Goal: Task Accomplishment & Management: Use online tool/utility

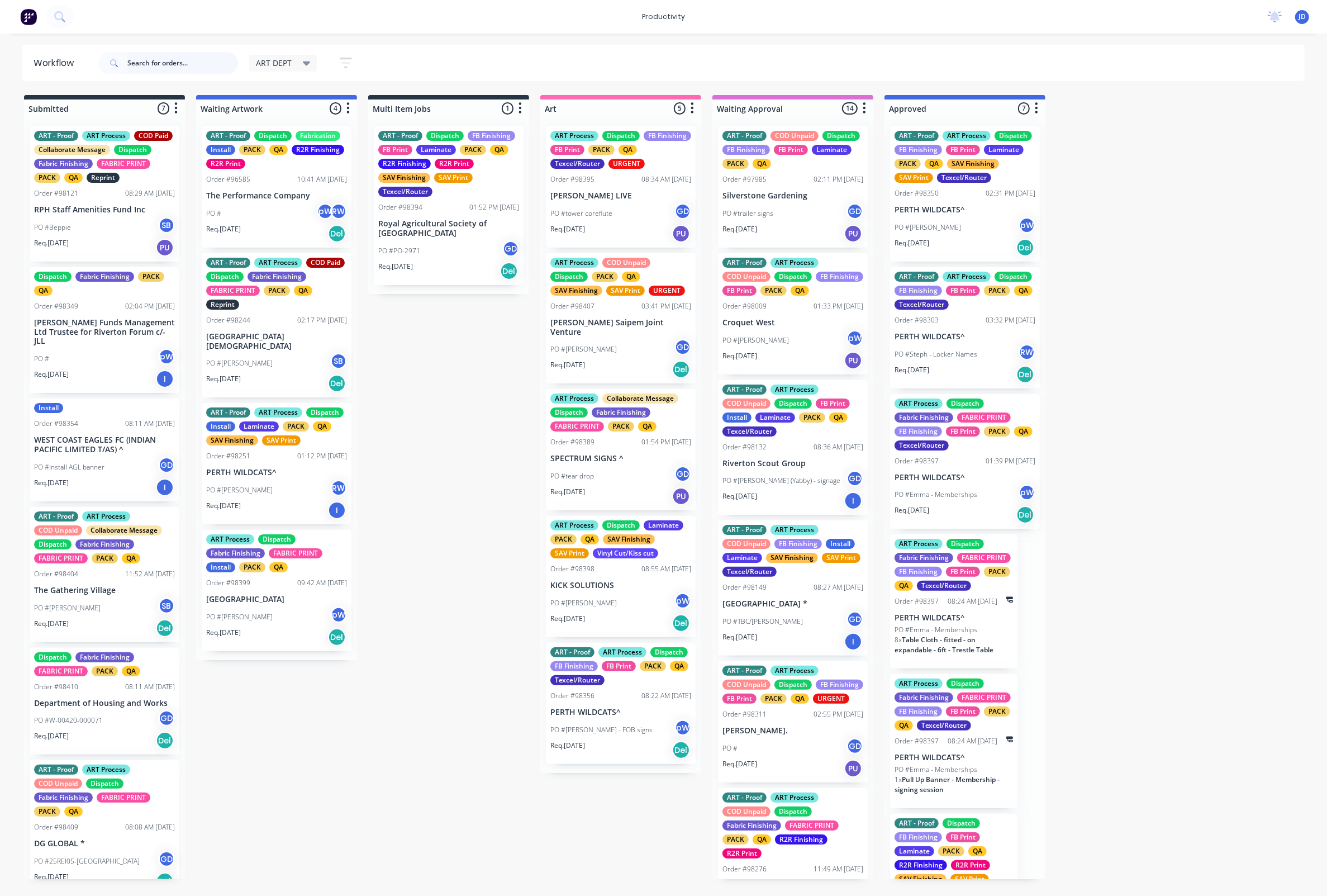
click at [180, 61] on input "text" at bounding box center [183, 63] width 111 height 22
type input "98395"
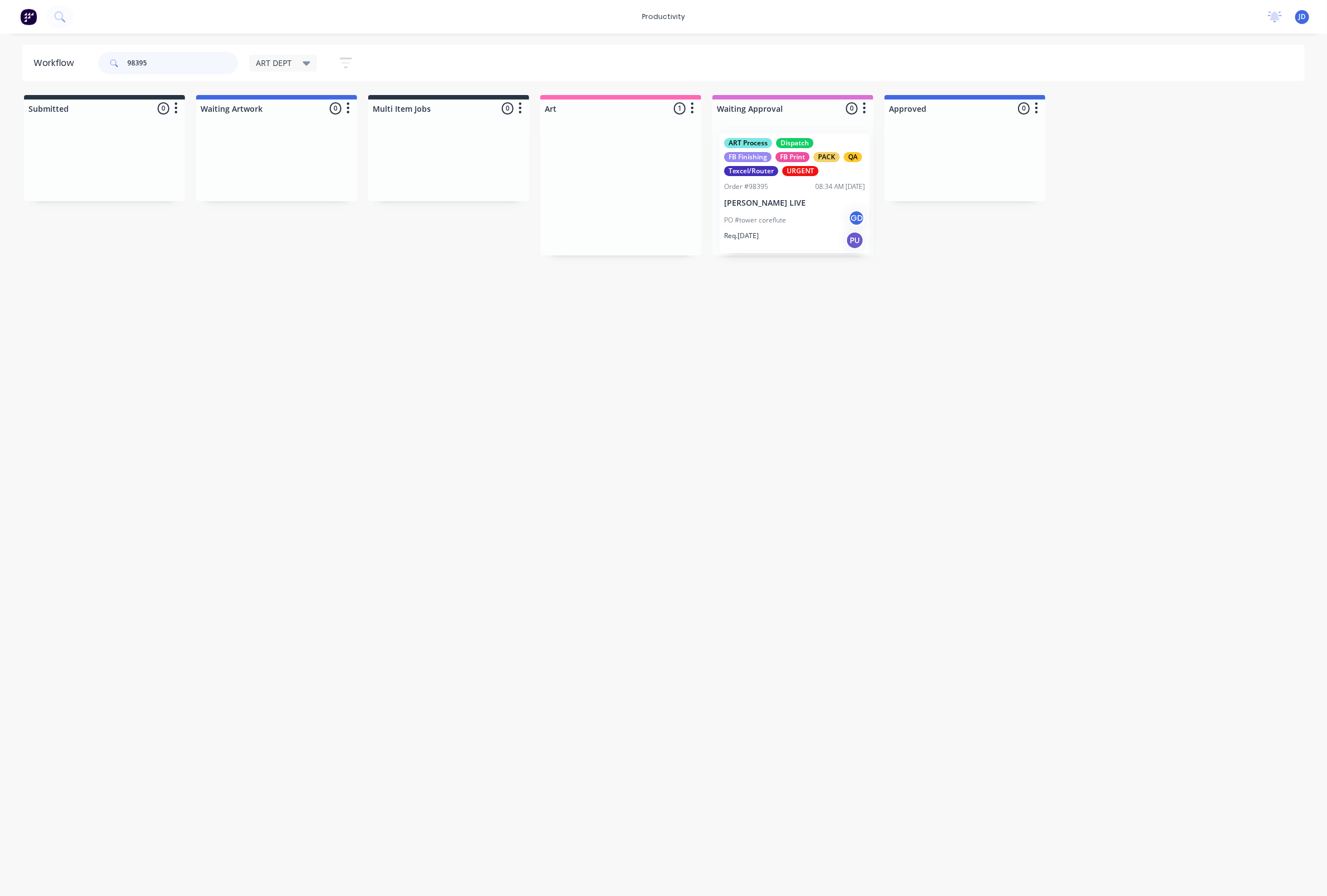
scroll to position [0, 3]
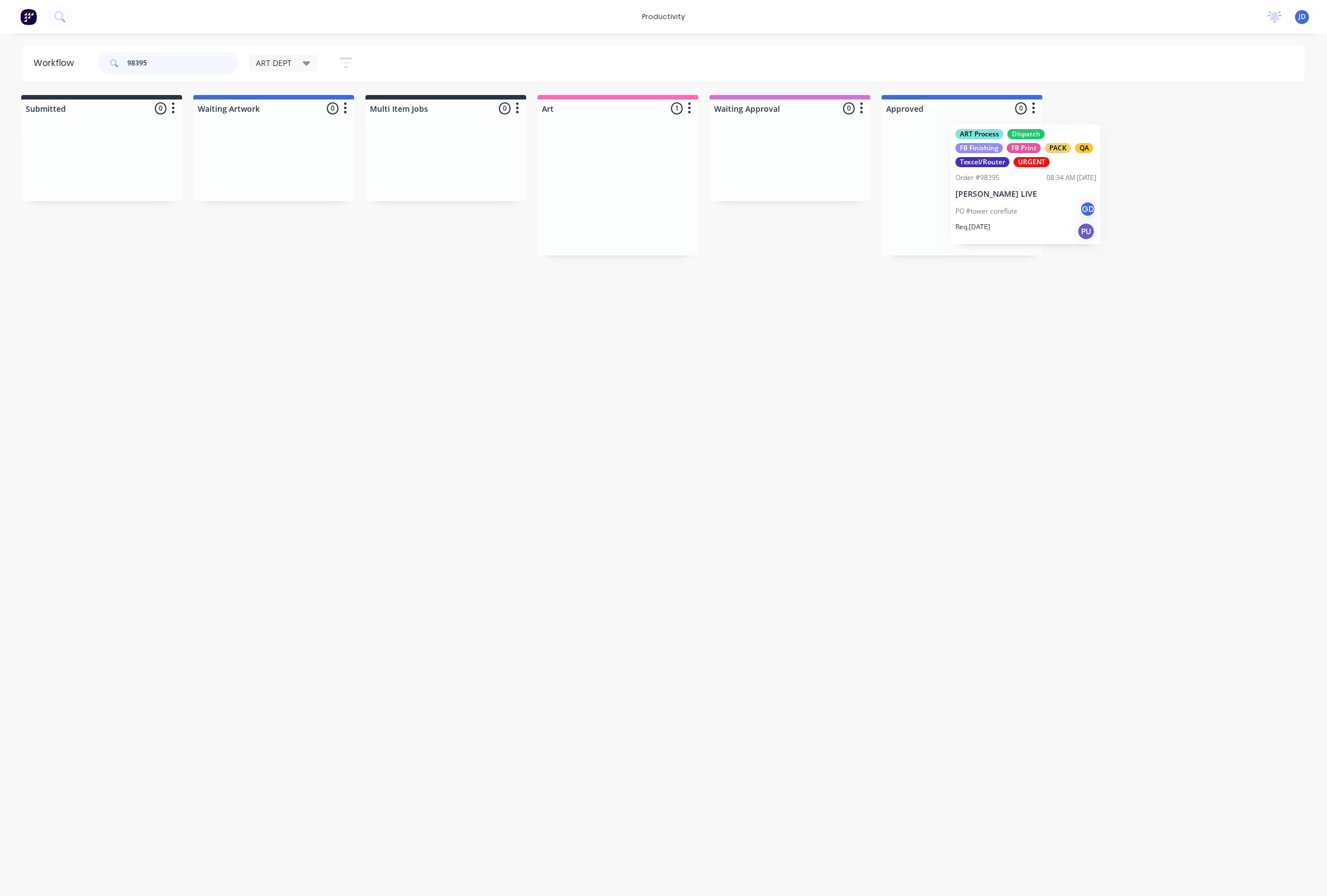
drag, startPoint x: 757, startPoint y: 202, endPoint x: 904, endPoint y: 189, distance: 147.6
click at [930, 218] on div at bounding box center [962, 186] width 161 height 138
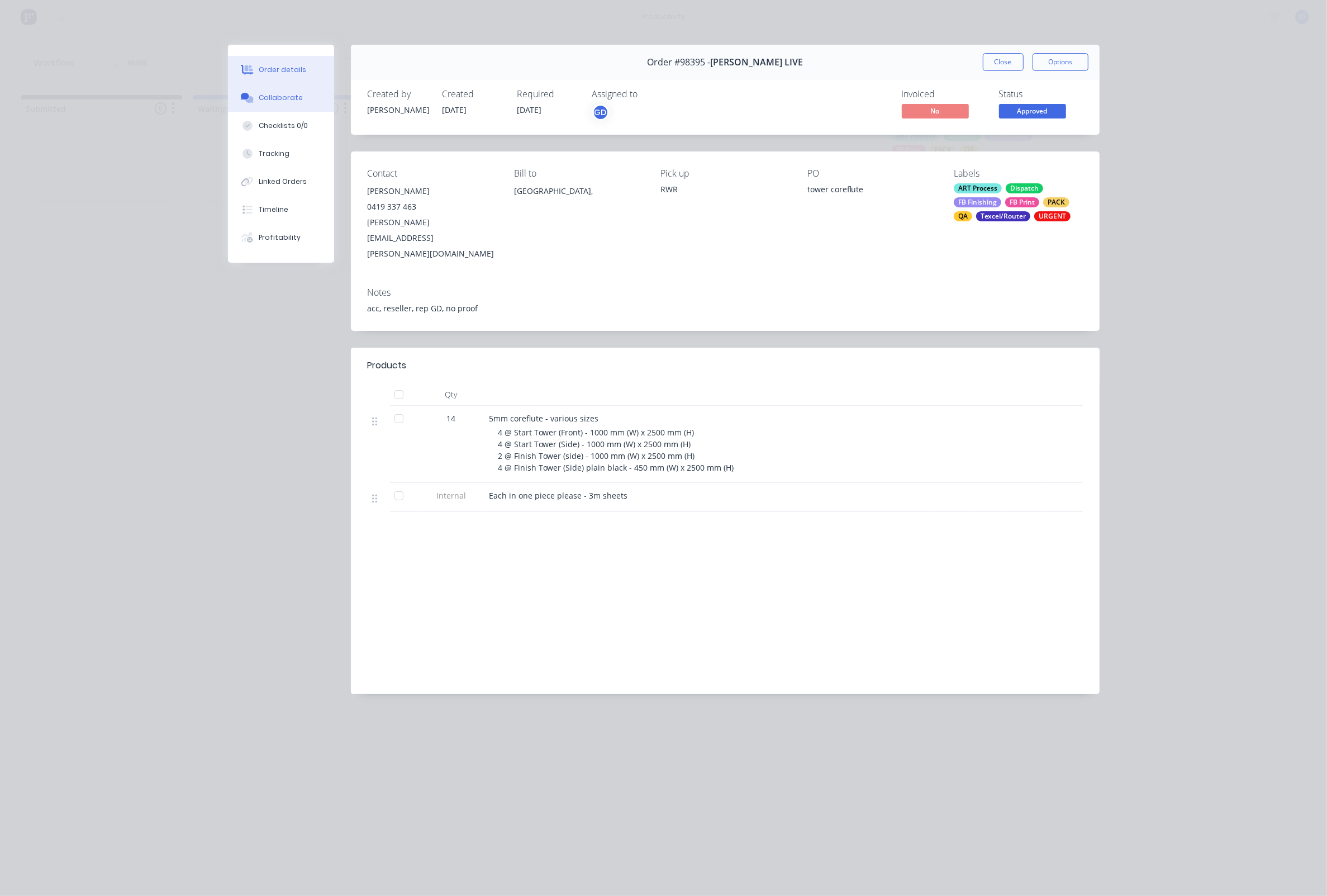
click at [256, 112] on button "Collaborate" at bounding box center [281, 98] width 106 height 28
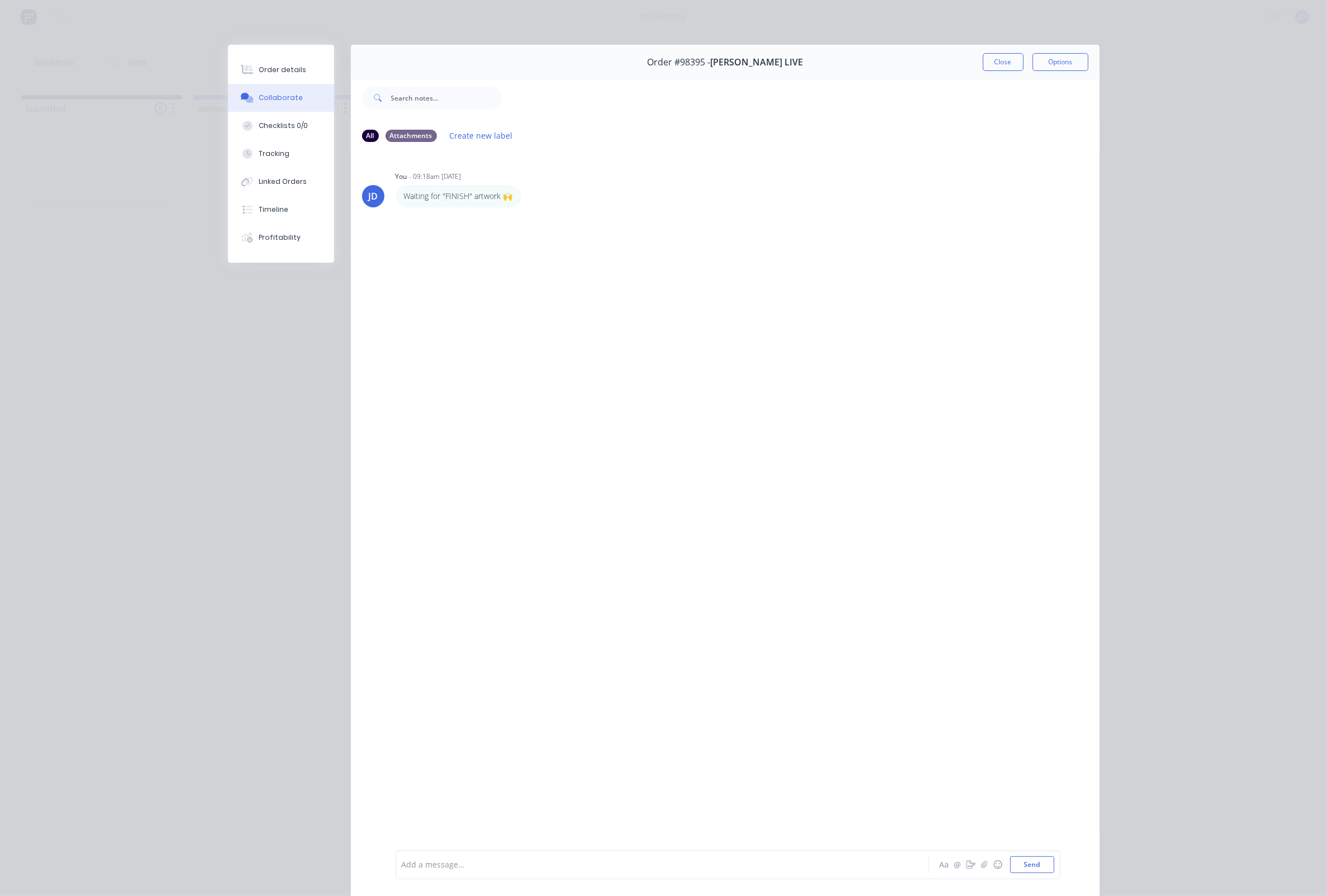
click at [420, 870] on div at bounding box center [647, 865] width 489 height 12
click at [1044, 864] on button "Send" at bounding box center [1032, 864] width 44 height 17
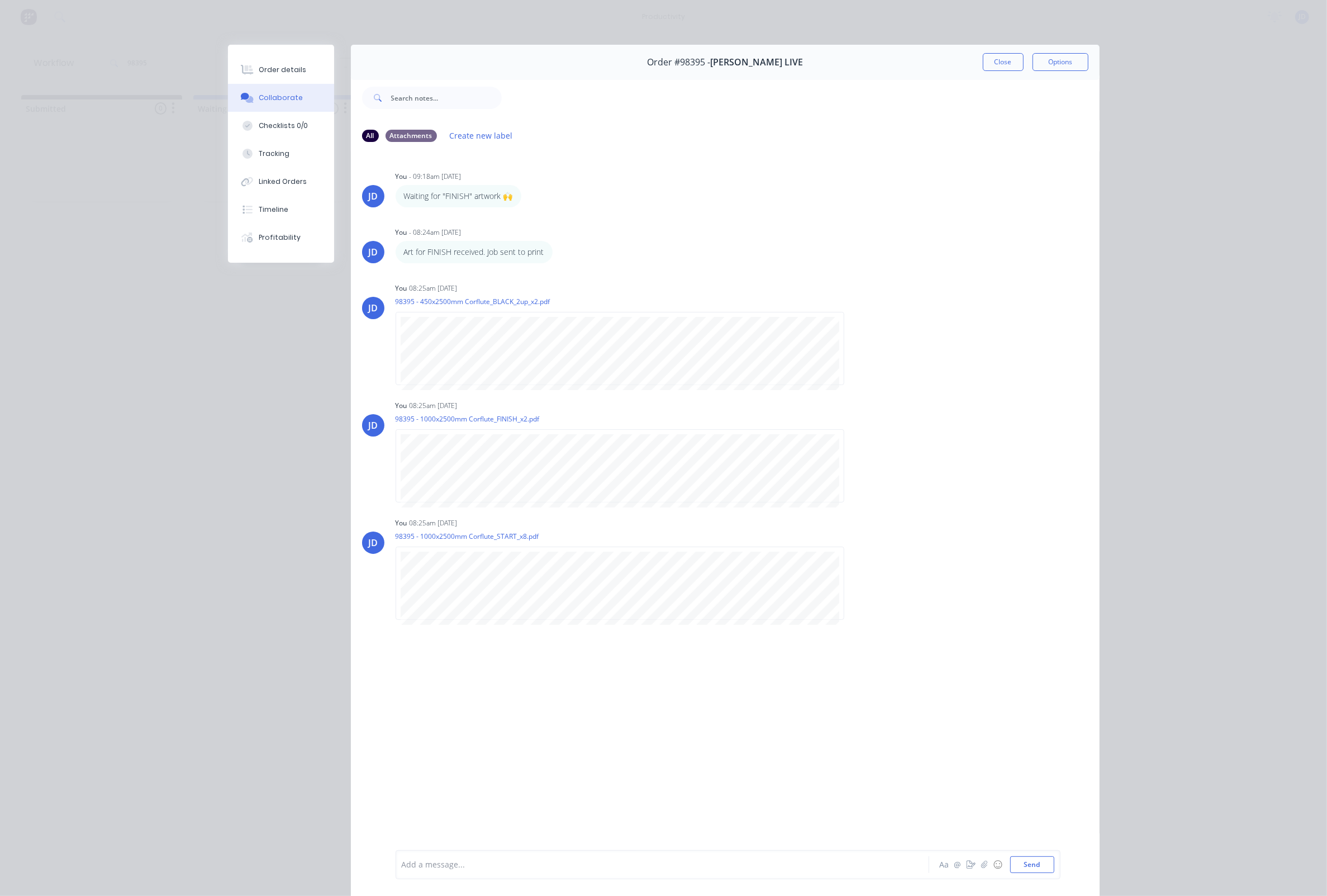
click at [1007, 60] on button "Close" at bounding box center [1003, 62] width 41 height 18
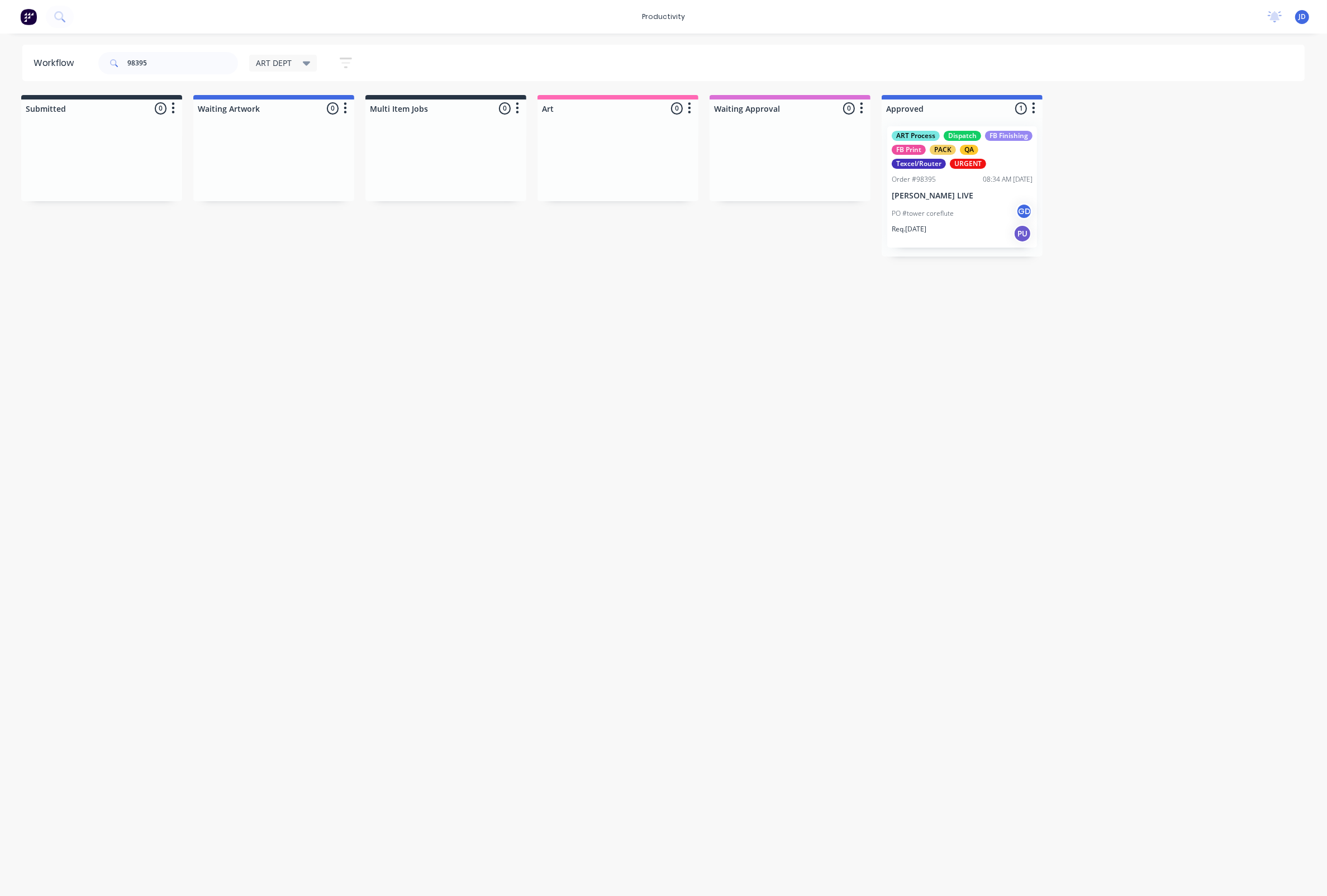
click at [881, 290] on div "Workflow 98395 ART DEPT Save new view None edit ART DEPT (Default) edit Banner …" at bounding box center [660, 459] width 1327 height 828
drag, startPoint x: 188, startPoint y: 62, endPoint x: 51, endPoint y: 63, distance: 137.0
click at [51, 63] on header "Workflow 98395 ART DEPT Save new view None edit ART DEPT (Default) edit Banner …" at bounding box center [664, 63] width 1283 height 36
drag, startPoint x: 742, startPoint y: 186, endPoint x: 921, endPoint y: 167, distance: 180.0
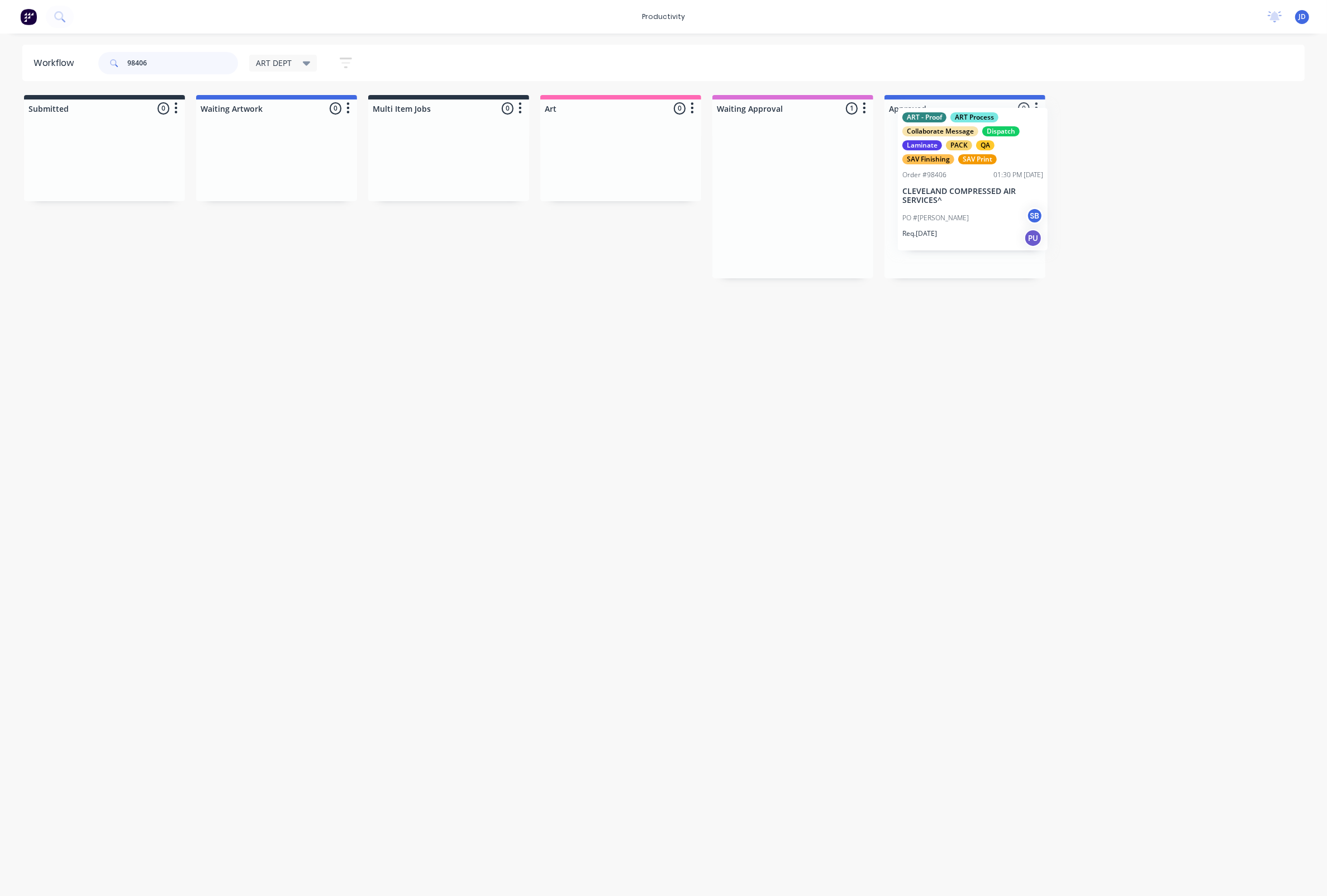
click at [924, 244] on div at bounding box center [965, 198] width 161 height 161
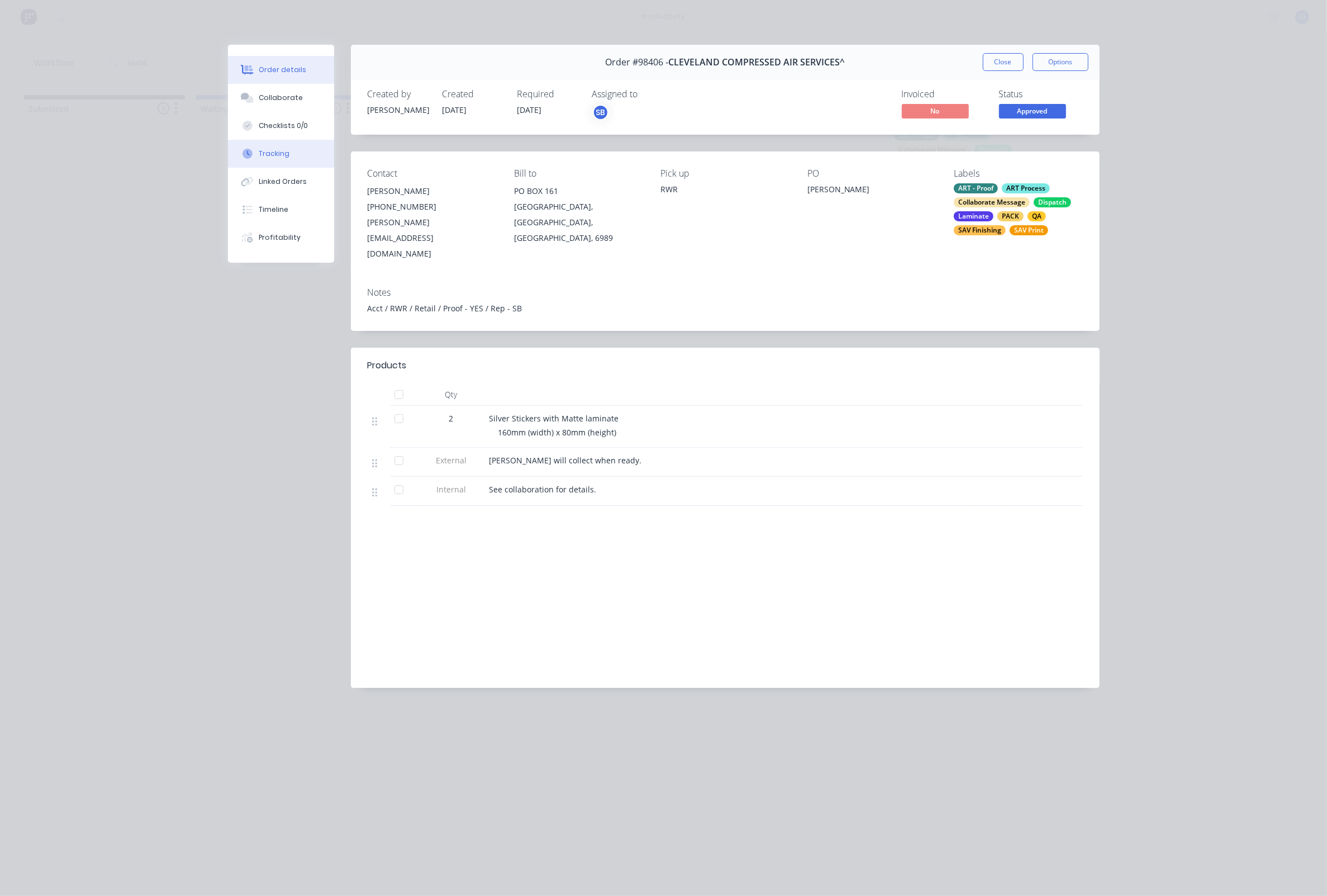
click at [267, 159] on div "Tracking" at bounding box center [274, 153] width 31 height 10
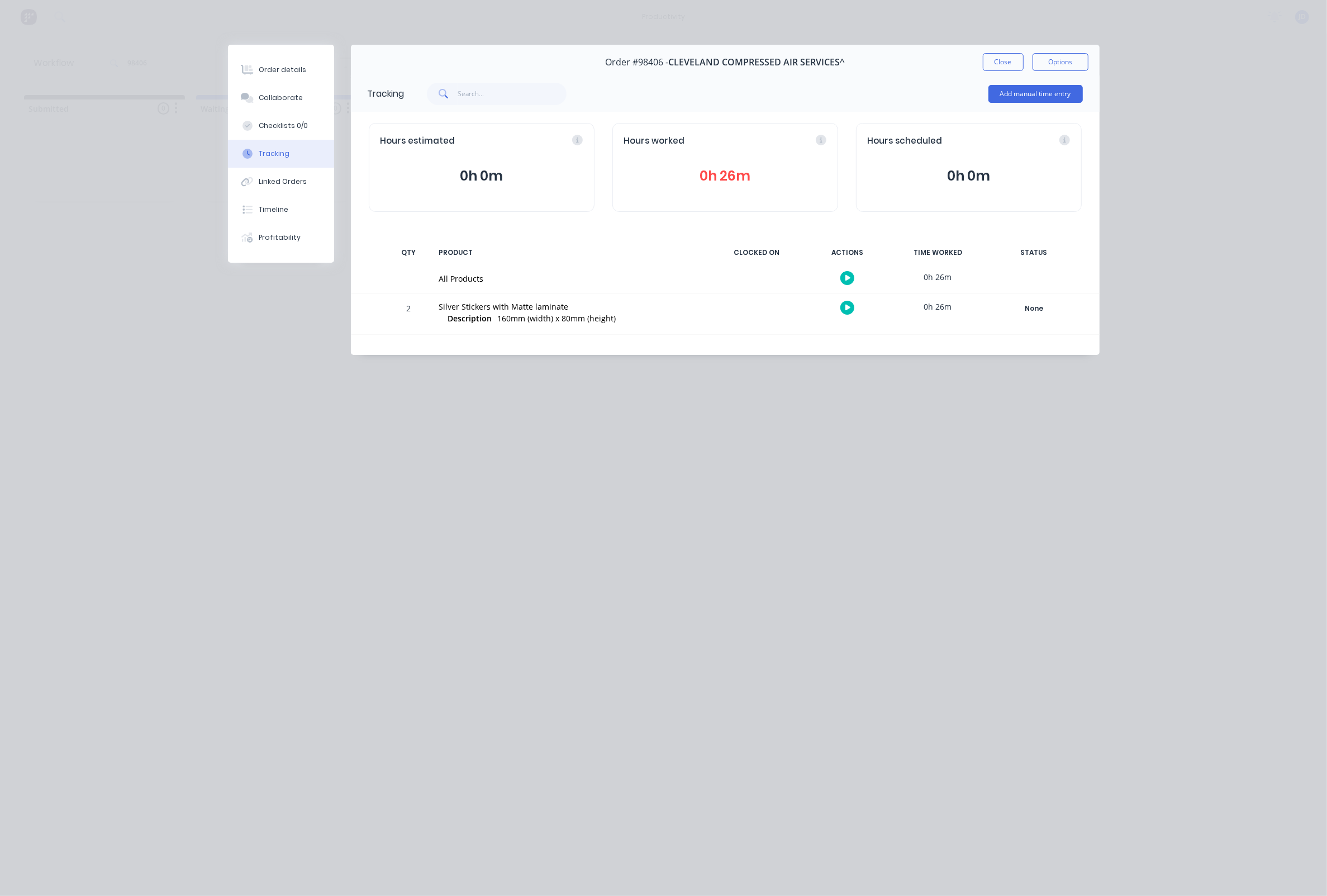
drag, startPoint x: 851, startPoint y: 306, endPoint x: 697, endPoint y: 344, distance: 158.6
click at [697, 344] on div "Tracking Add manual time entry Hours estimated 0h 0m Hours worked 0h 26m Hours …" at bounding box center [726, 215] width 749 height 279
click at [296, 91] on button "Collaborate" at bounding box center [281, 98] width 106 height 28
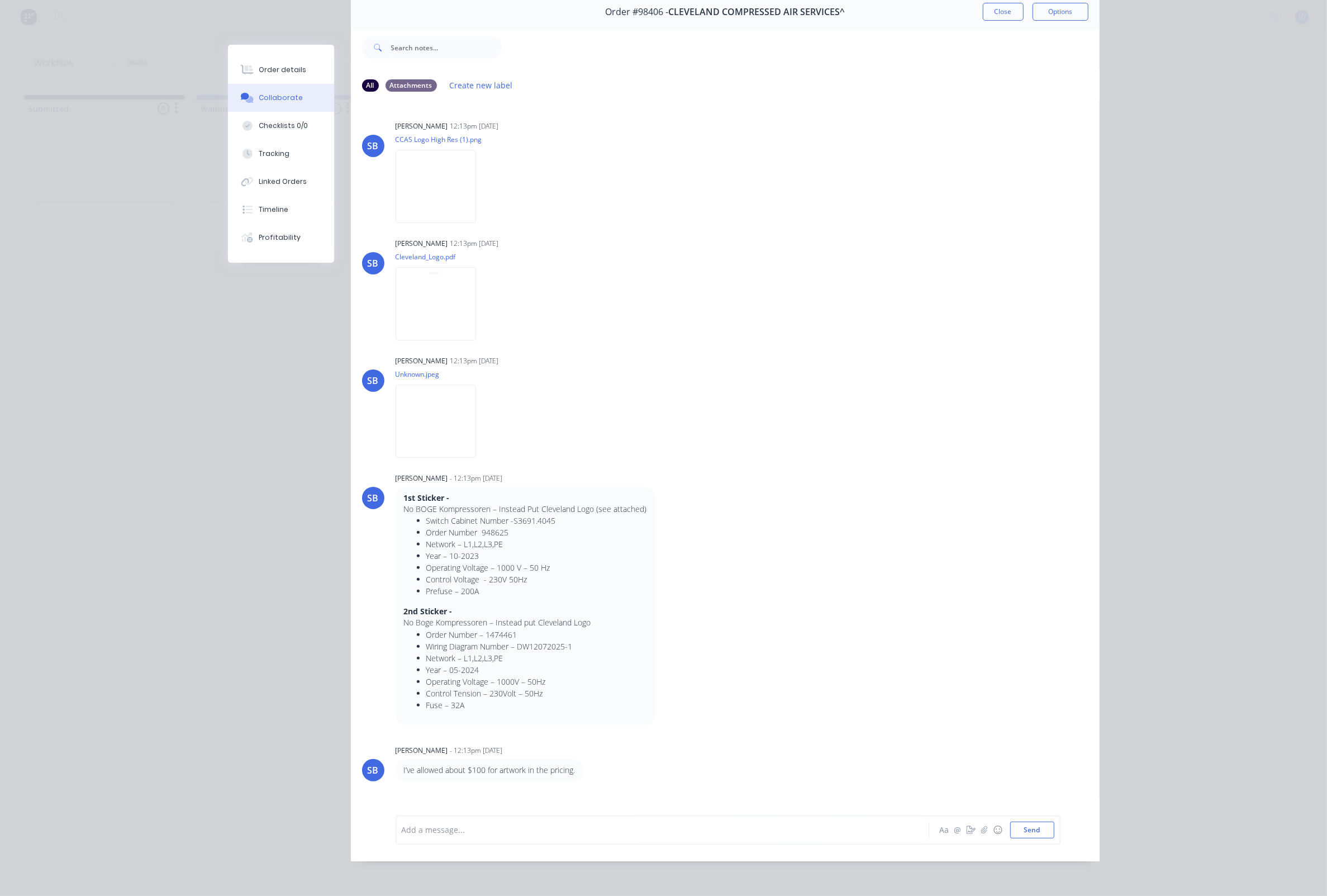
scroll to position [50, 0]
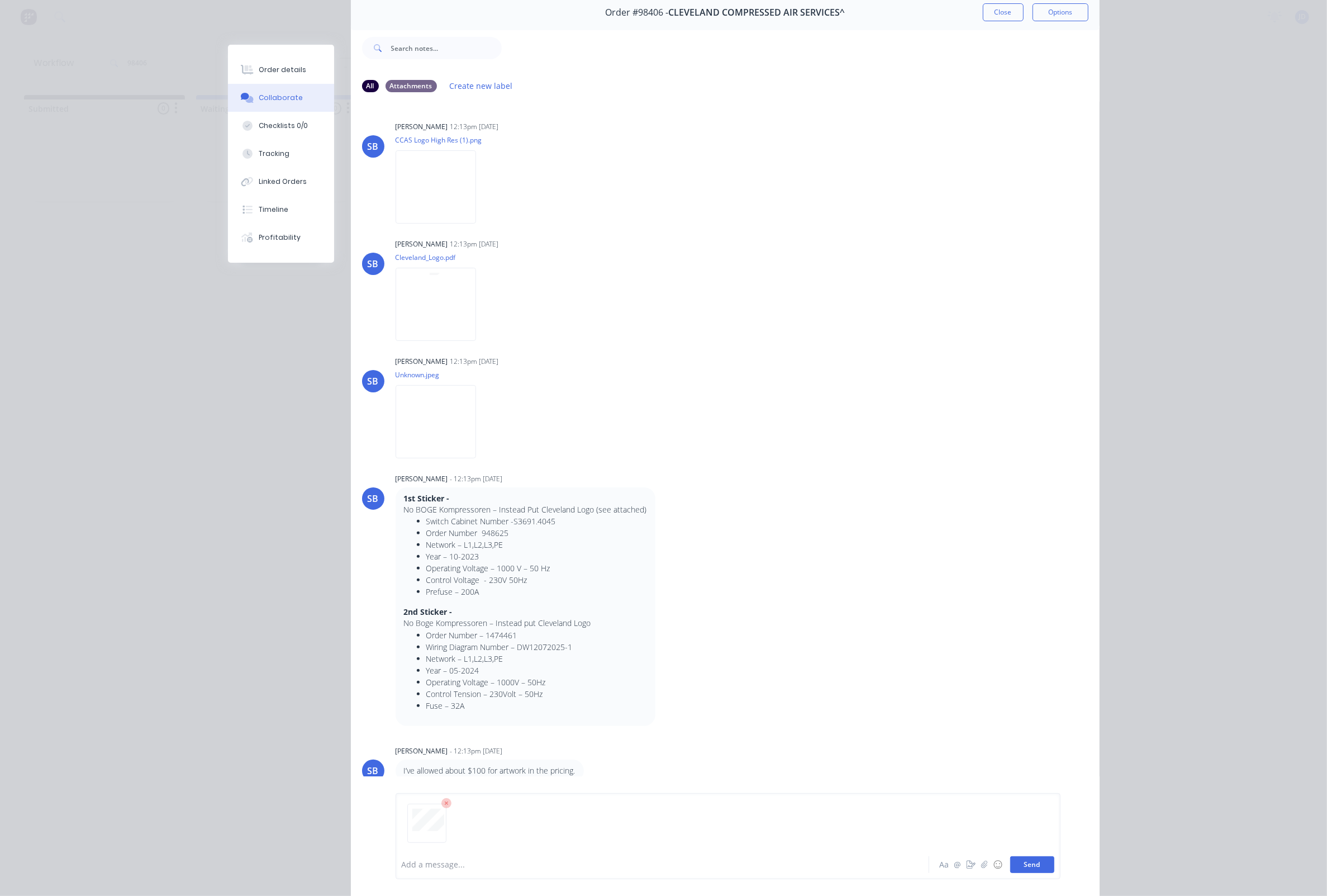
click at [1022, 865] on button "Send" at bounding box center [1032, 864] width 44 height 17
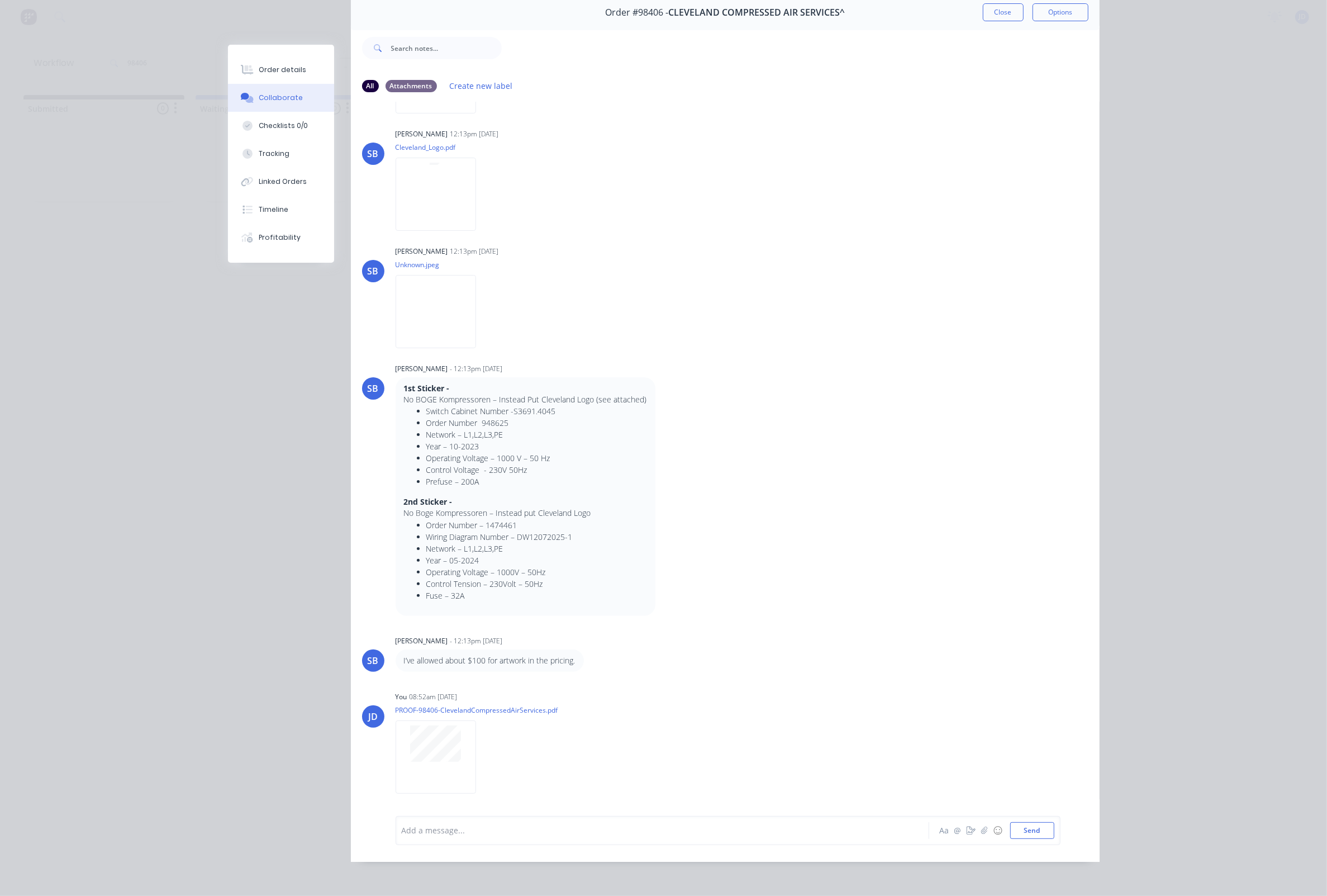
scroll to position [129, 0]
drag, startPoint x: 1005, startPoint y: 17, endPoint x: 952, endPoint y: 39, distance: 57.4
click at [1005, 17] on button "Close" at bounding box center [1003, 12] width 41 height 18
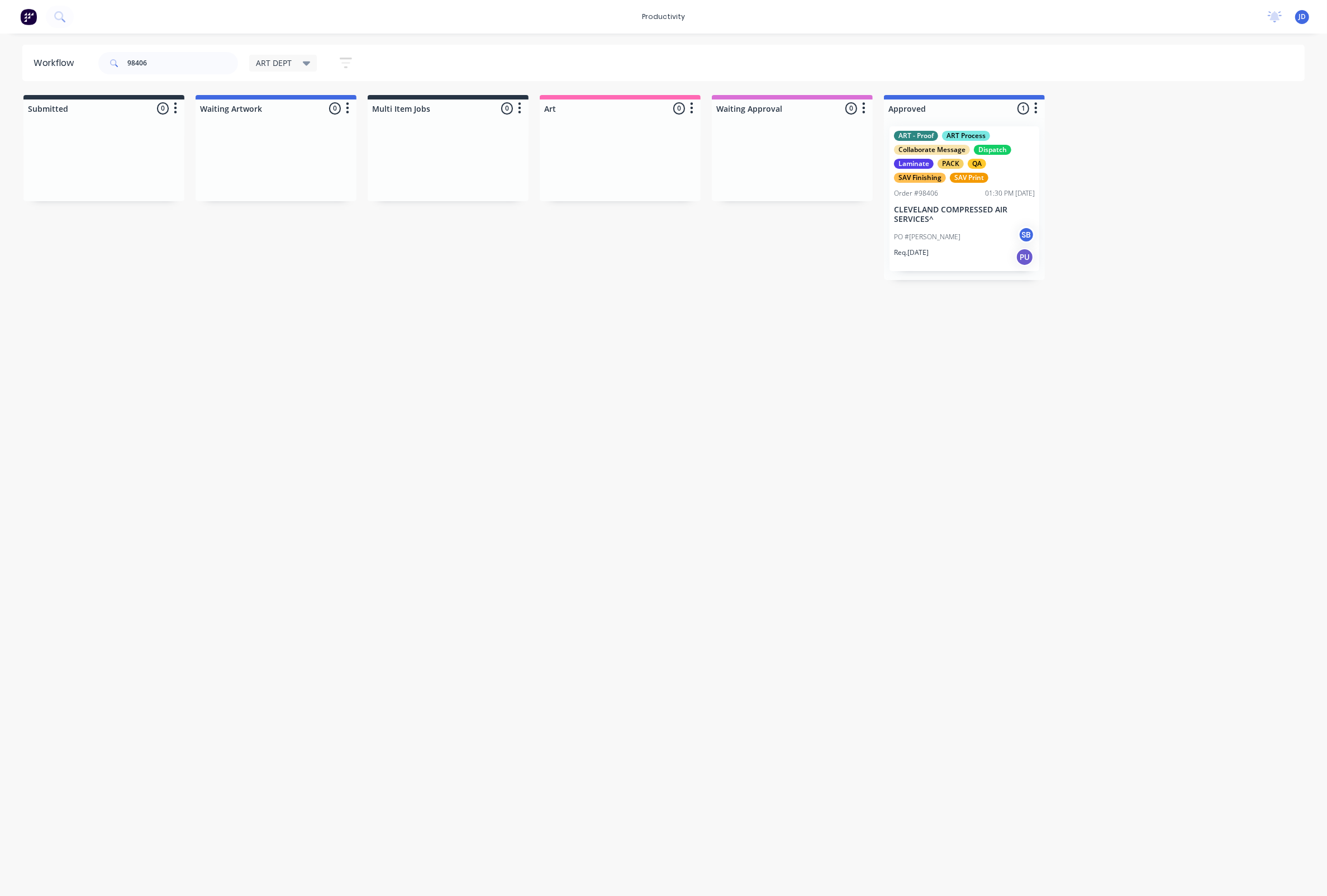
click at [757, 304] on div "Workflow 98406 ART DEPT Save new view None edit ART DEPT (Default) edit Banner …" at bounding box center [663, 459] width 1327 height 828
drag, startPoint x: 163, startPoint y: 62, endPoint x: 103, endPoint y: 51, distance: 61.0
click at [103, 52] on div "98406" at bounding box center [168, 63] width 140 height 22
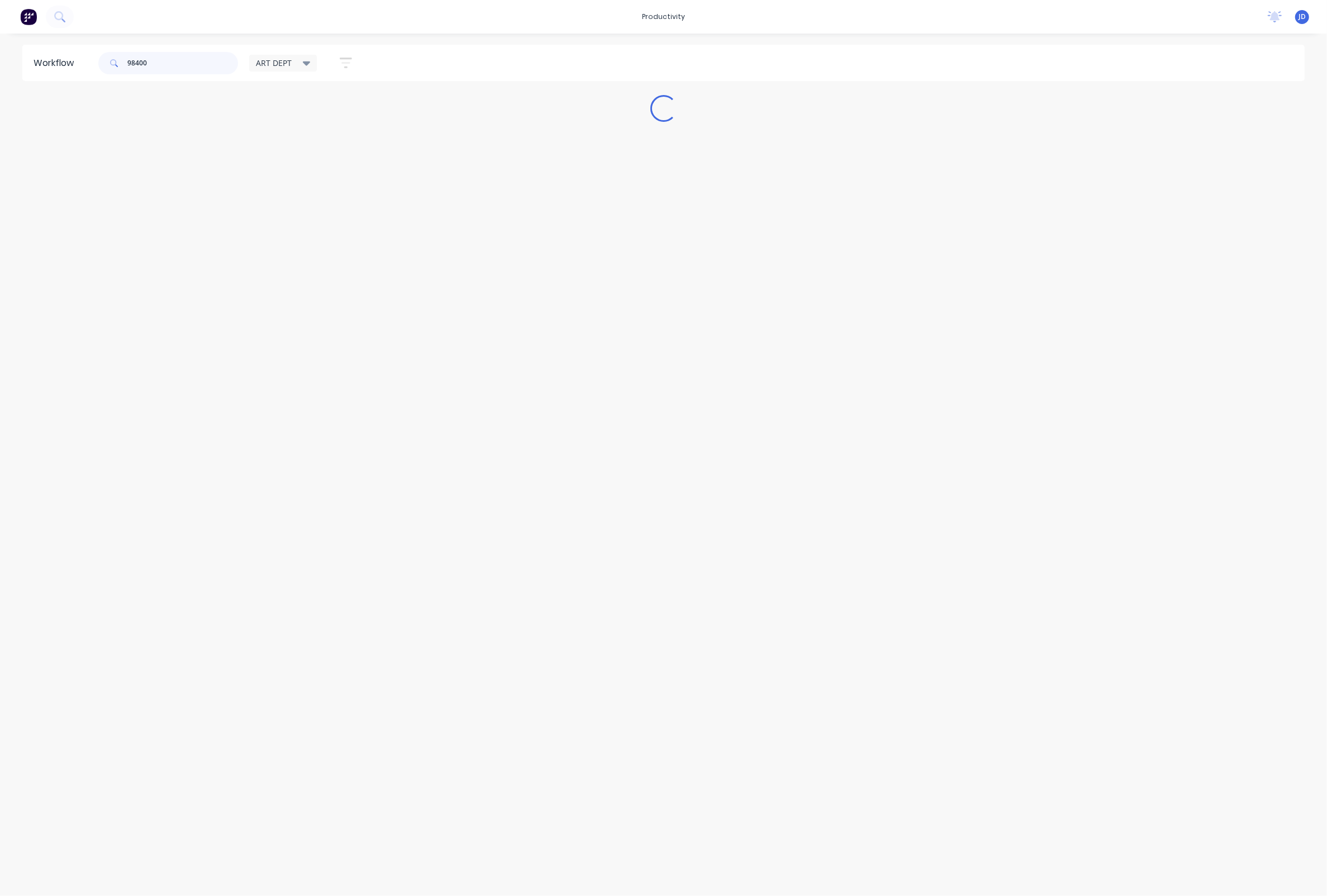
scroll to position [0, 0]
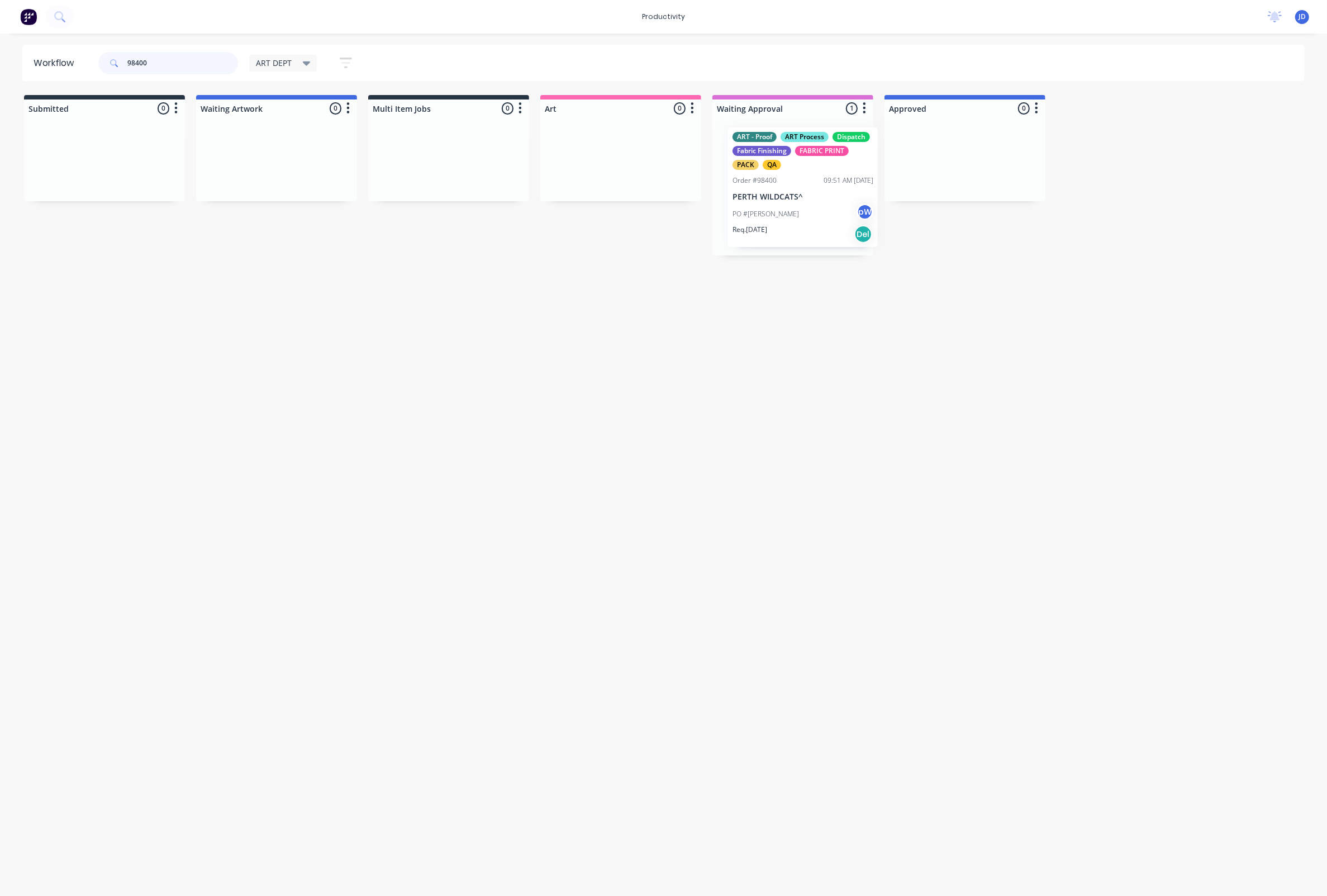
drag, startPoint x: 792, startPoint y: 235, endPoint x: 783, endPoint y: 232, distance: 9.5
click at [783, 232] on div "ART - Proof ART Process Dispatch Fabric Finishing FABRIC PRINT PACK QA Order #9…" at bounding box center [793, 186] width 161 height 138
click at [739, 226] on p "Req. 05/09/25" at bounding box center [740, 229] width 35 height 10
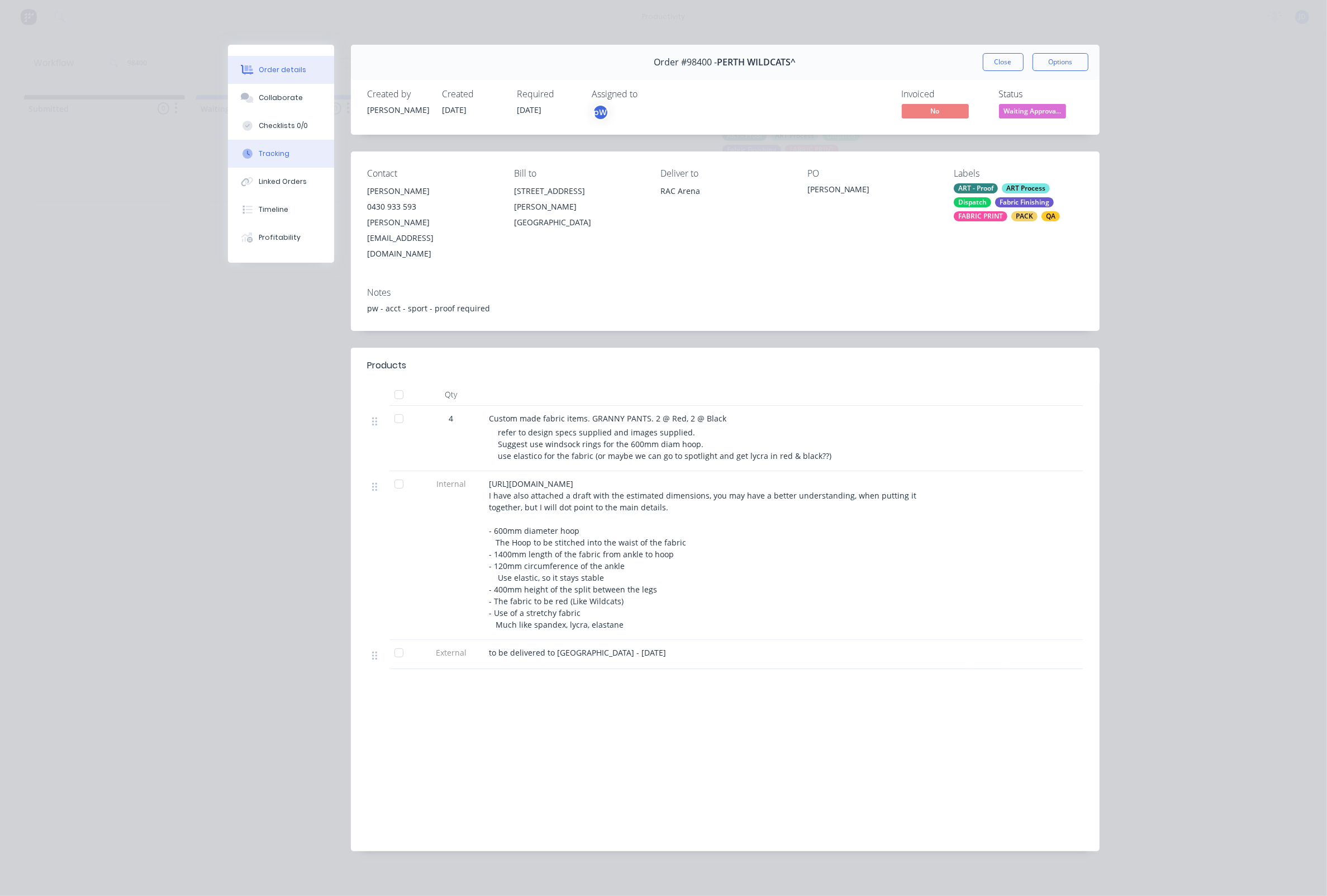
click at [262, 148] on button "Tracking" at bounding box center [281, 154] width 106 height 28
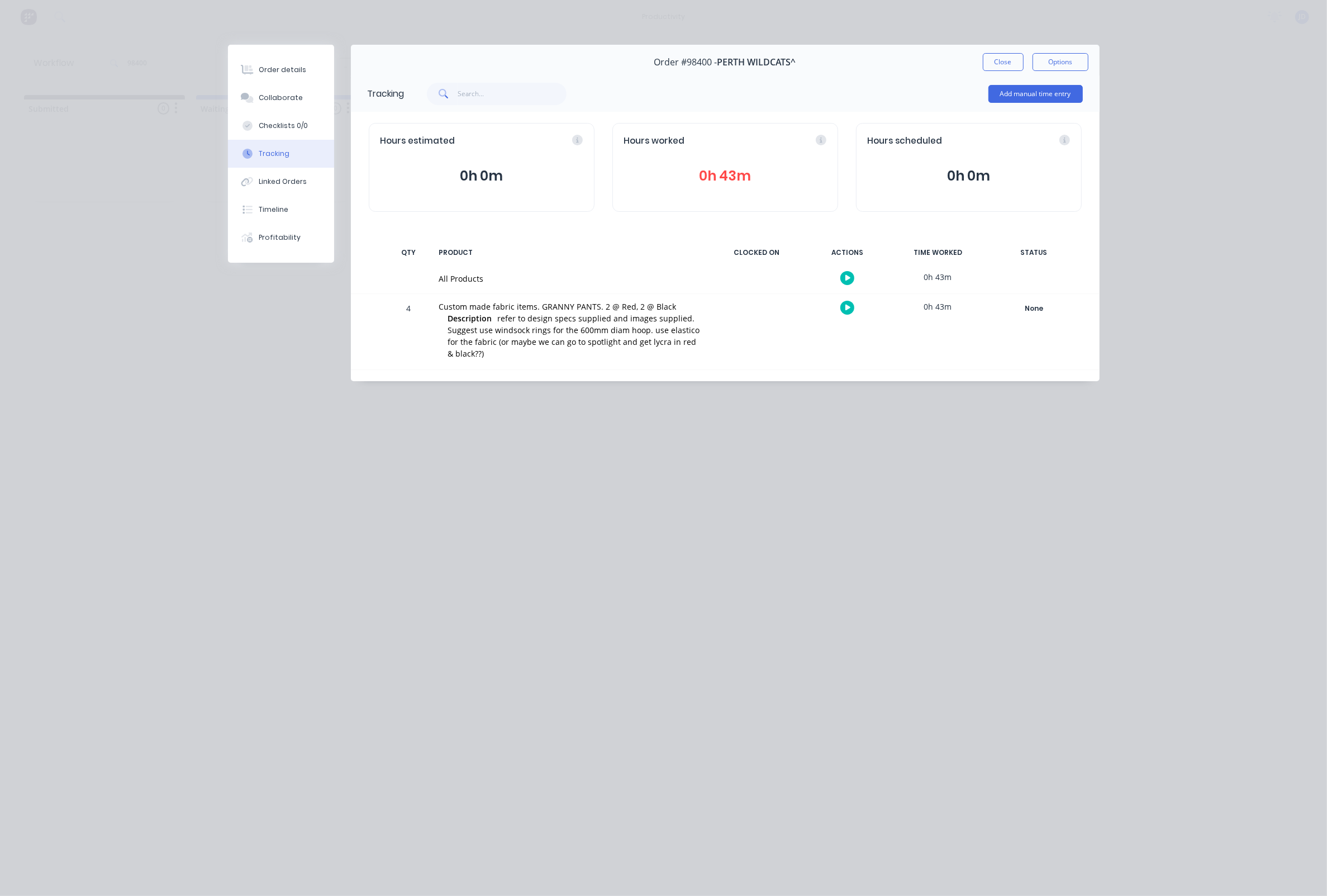
drag, startPoint x: 860, startPoint y: 311, endPoint x: 850, endPoint y: 310, distance: 10.0
click at [860, 311] on div at bounding box center [848, 307] width 84 height 28
click at [848, 310] on icon "button" at bounding box center [848, 307] width 6 height 6
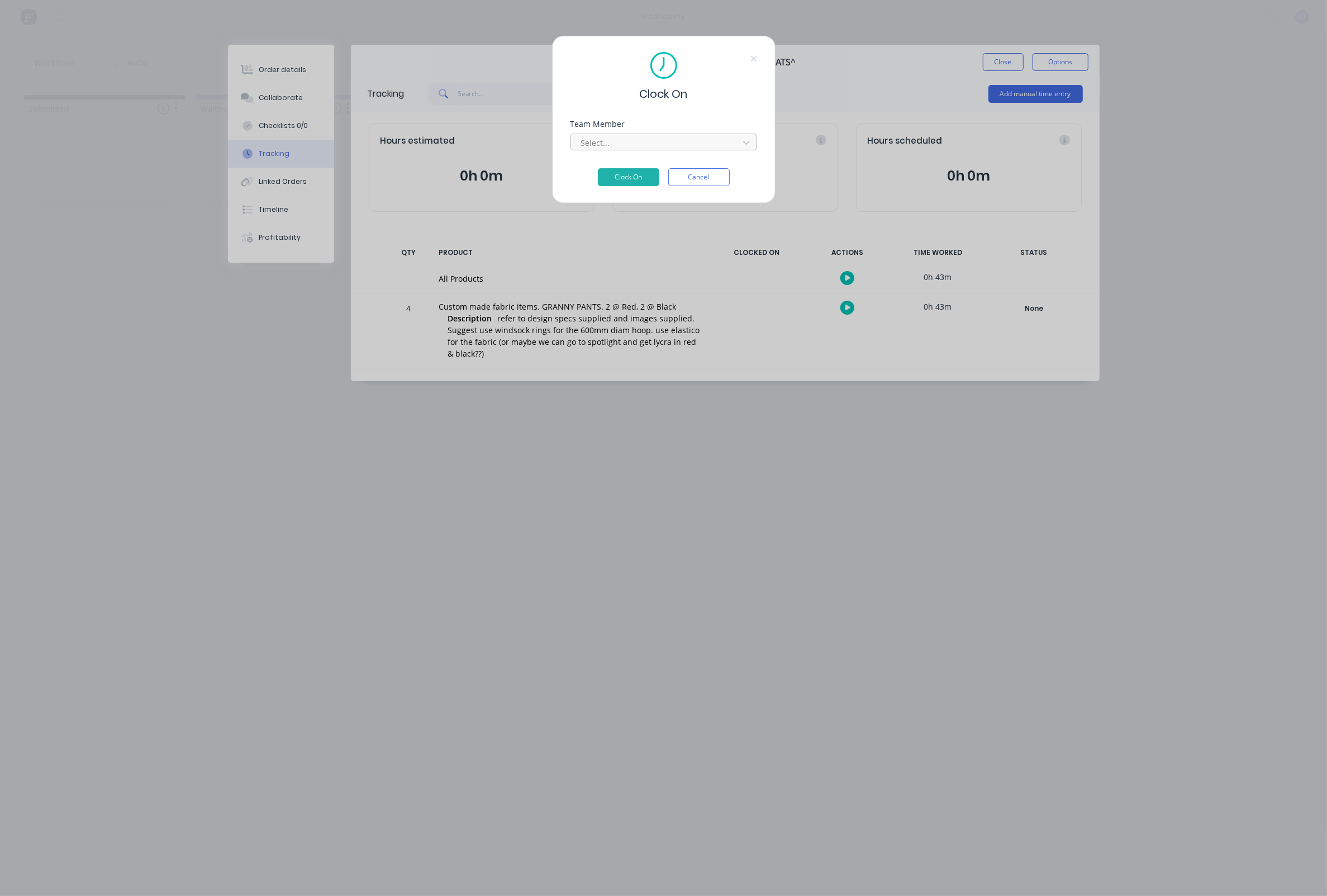
click at [581, 141] on div "Select..." at bounding box center [656, 143] width 151 height 12
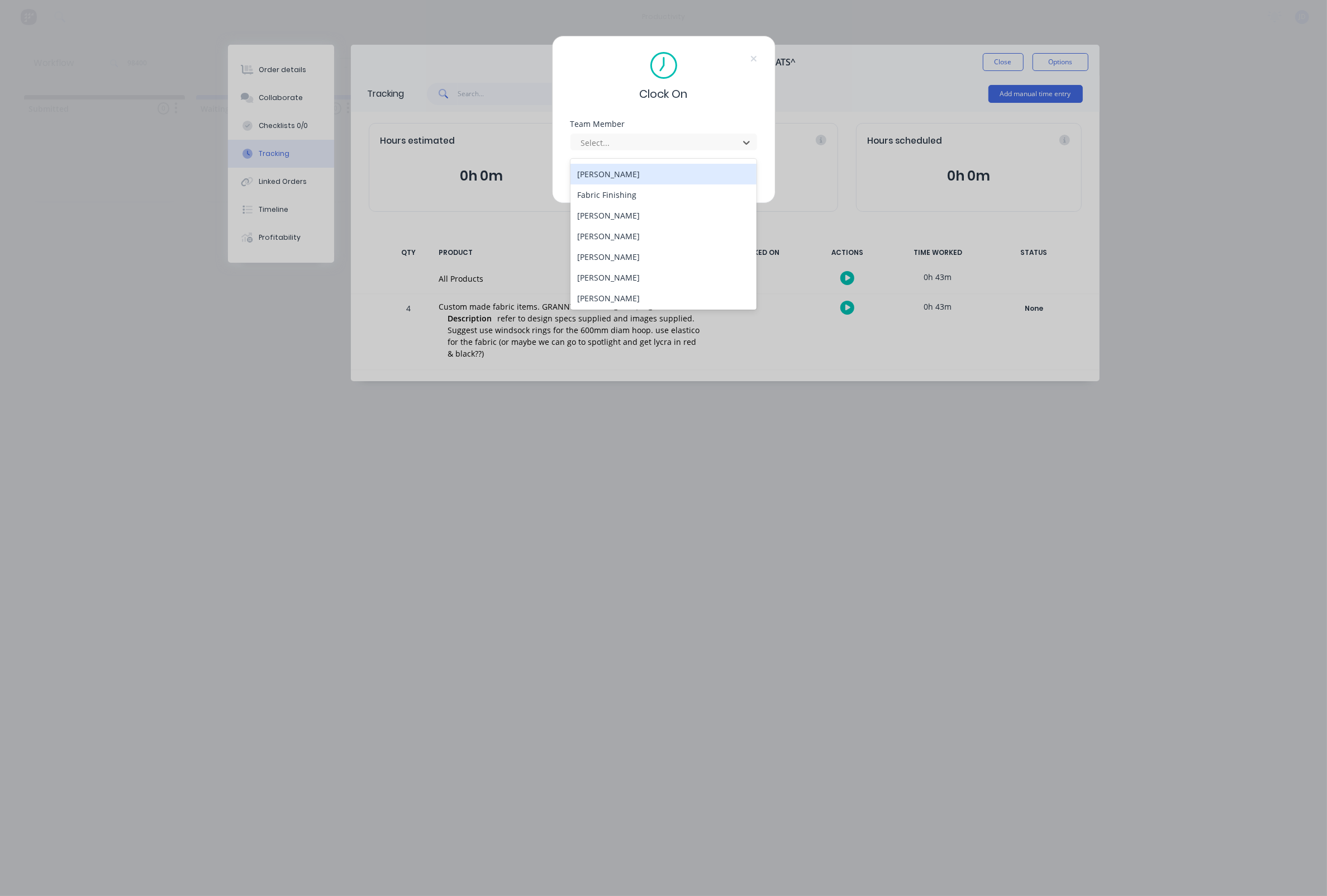
scroll to position [127, 0]
click at [606, 209] on div "[PERSON_NAME]" at bounding box center [663, 209] width 186 height 21
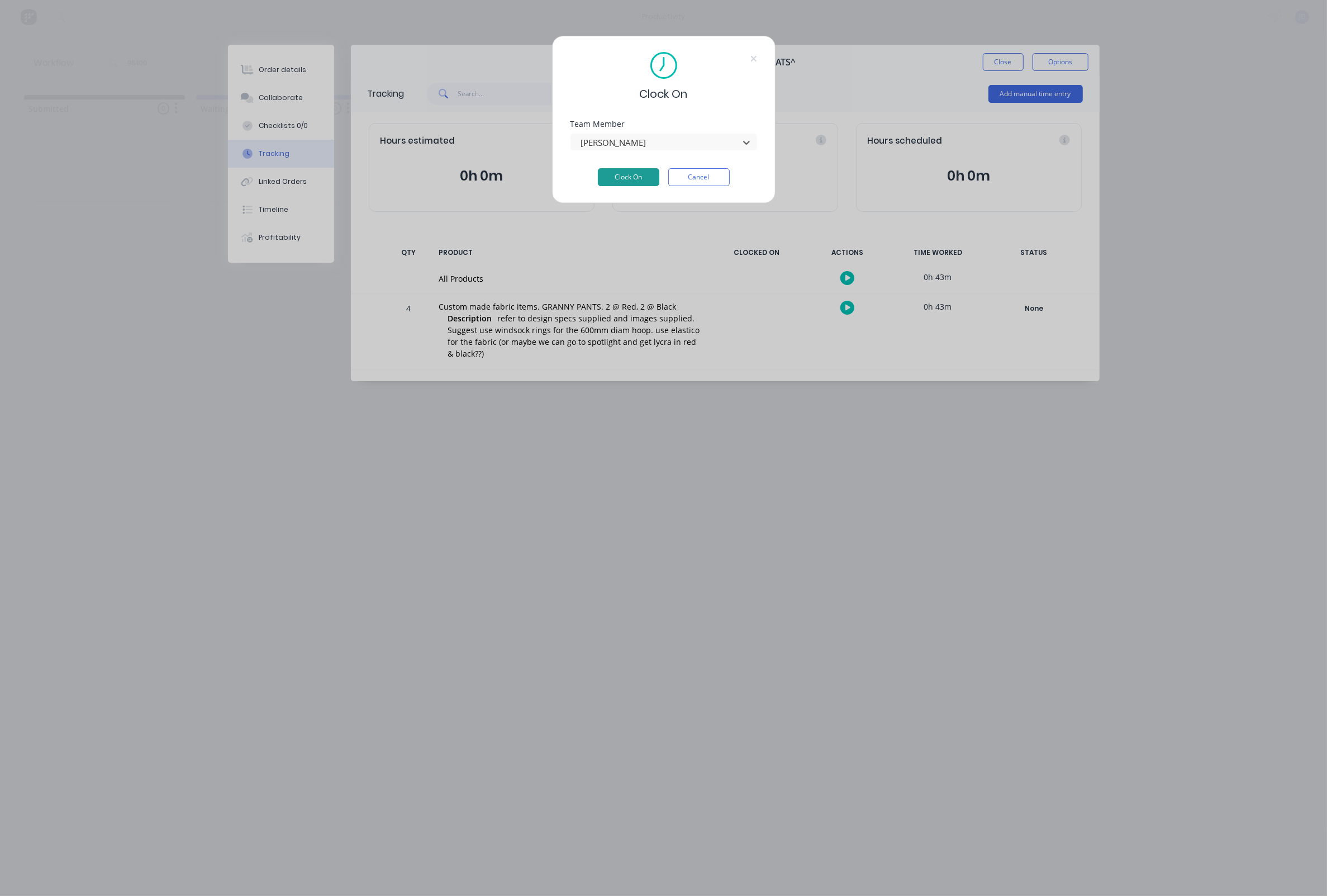
click at [615, 175] on button "Clock On" at bounding box center [629, 177] width 62 height 18
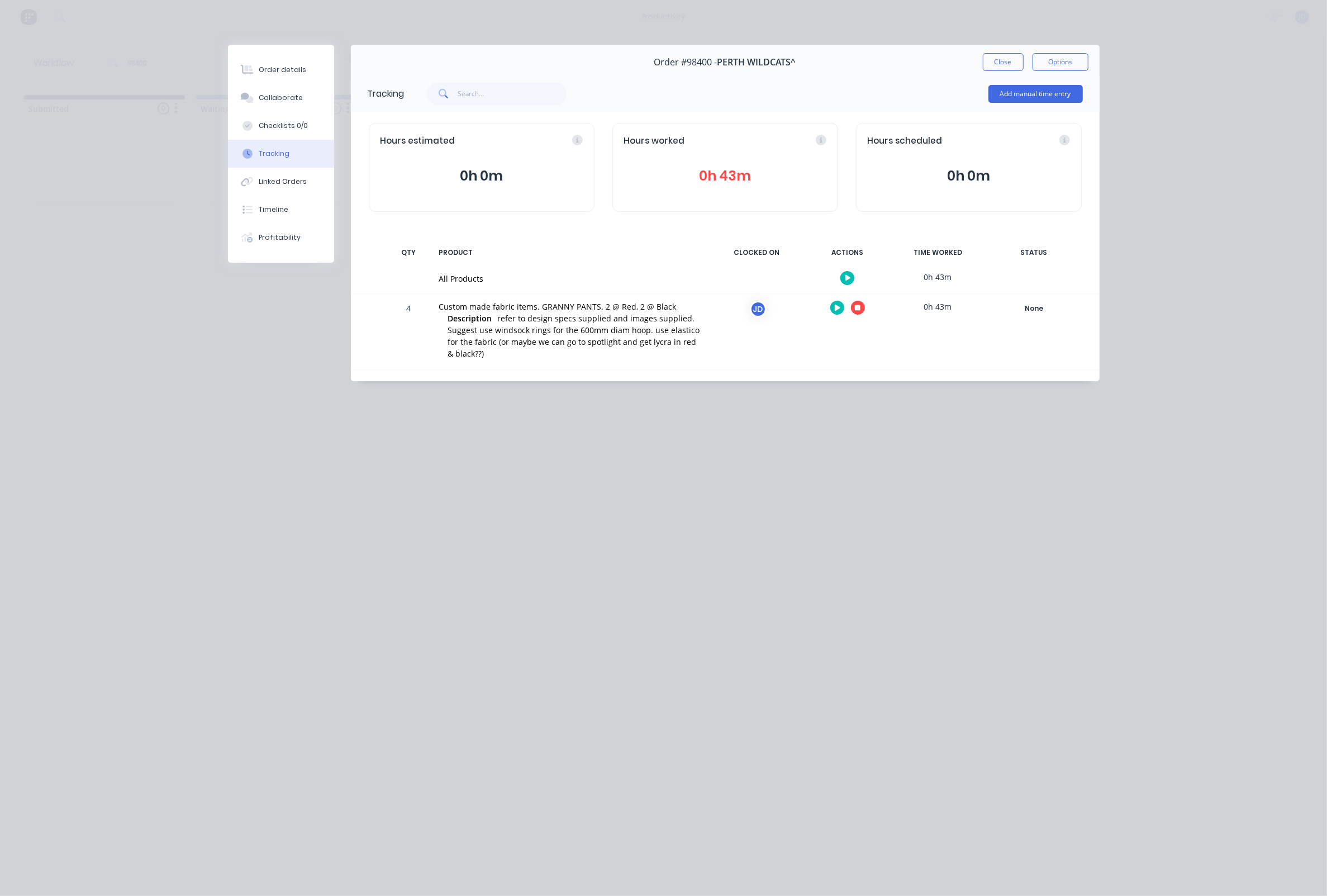
click at [855, 311] on icon "button" at bounding box center [858, 307] width 6 height 7
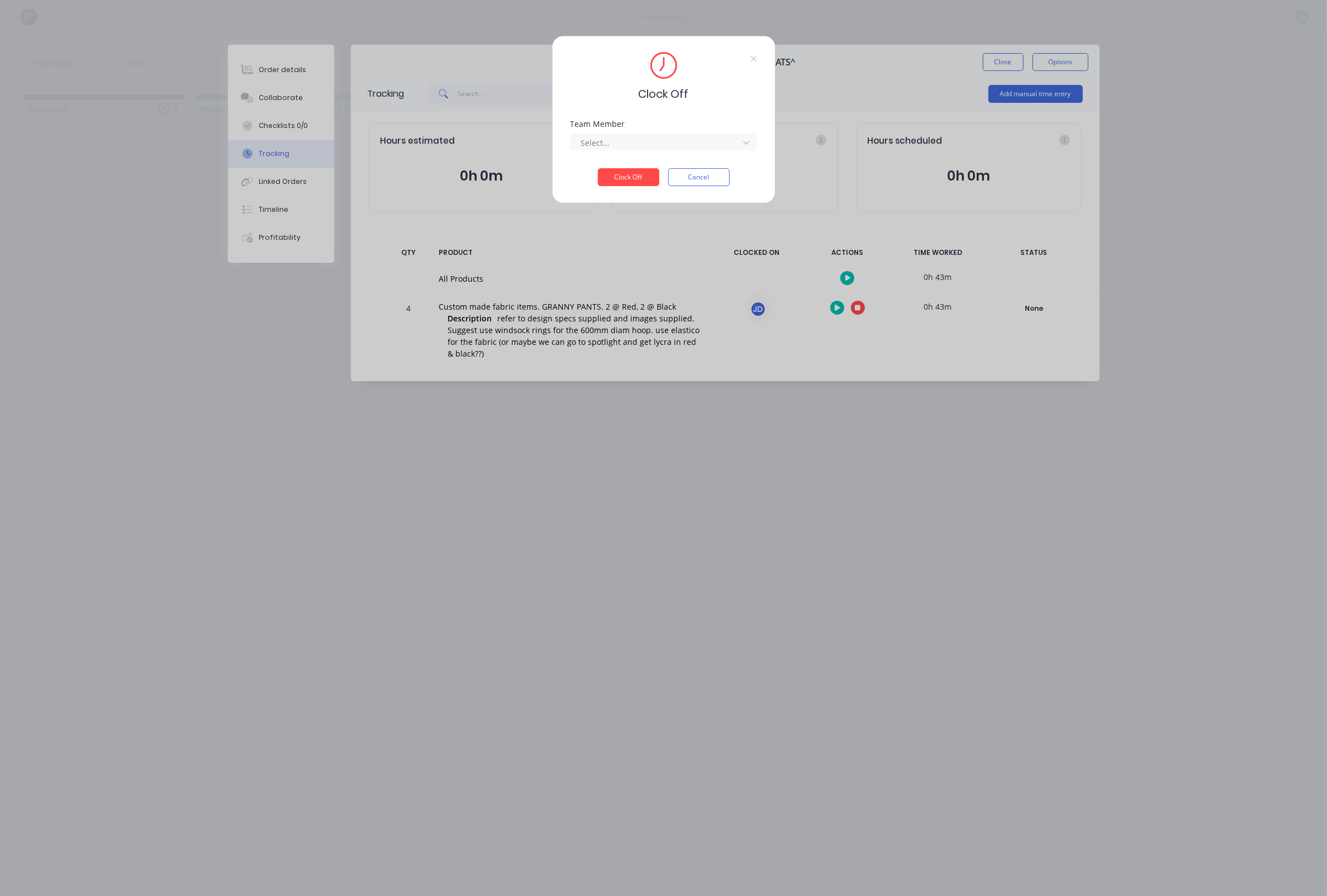
click at [856, 310] on div "Clock Off Team Member Select... Clock Off Cancel" at bounding box center [663, 448] width 1327 height 896
click at [653, 139] on div at bounding box center [657, 143] width 153 height 14
click at [623, 167] on div "[PERSON_NAME]" at bounding box center [663, 171] width 186 height 21
click at [623, 180] on button "Clock Off" at bounding box center [629, 177] width 62 height 18
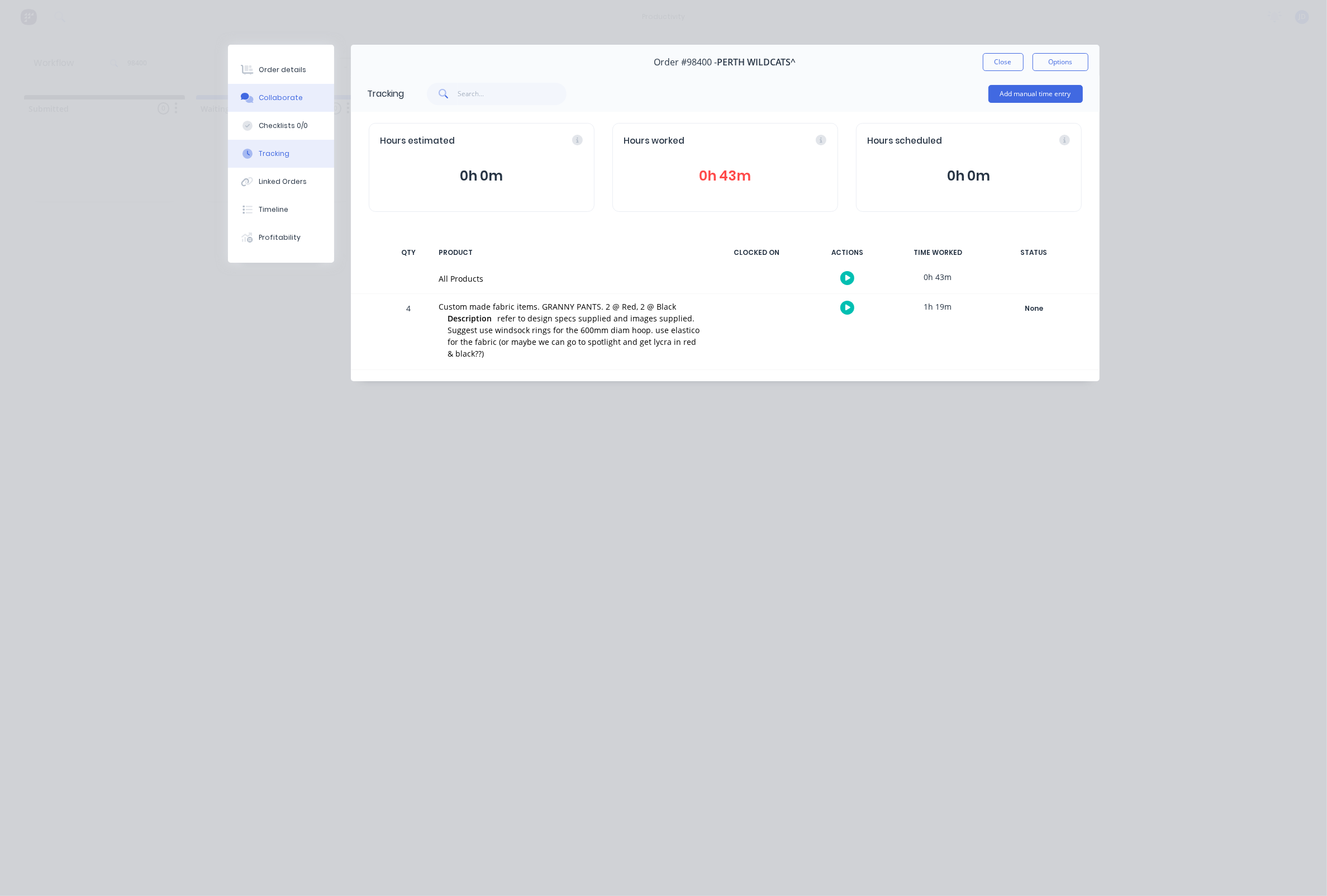
click at [261, 92] on button "Collaborate" at bounding box center [281, 98] width 106 height 28
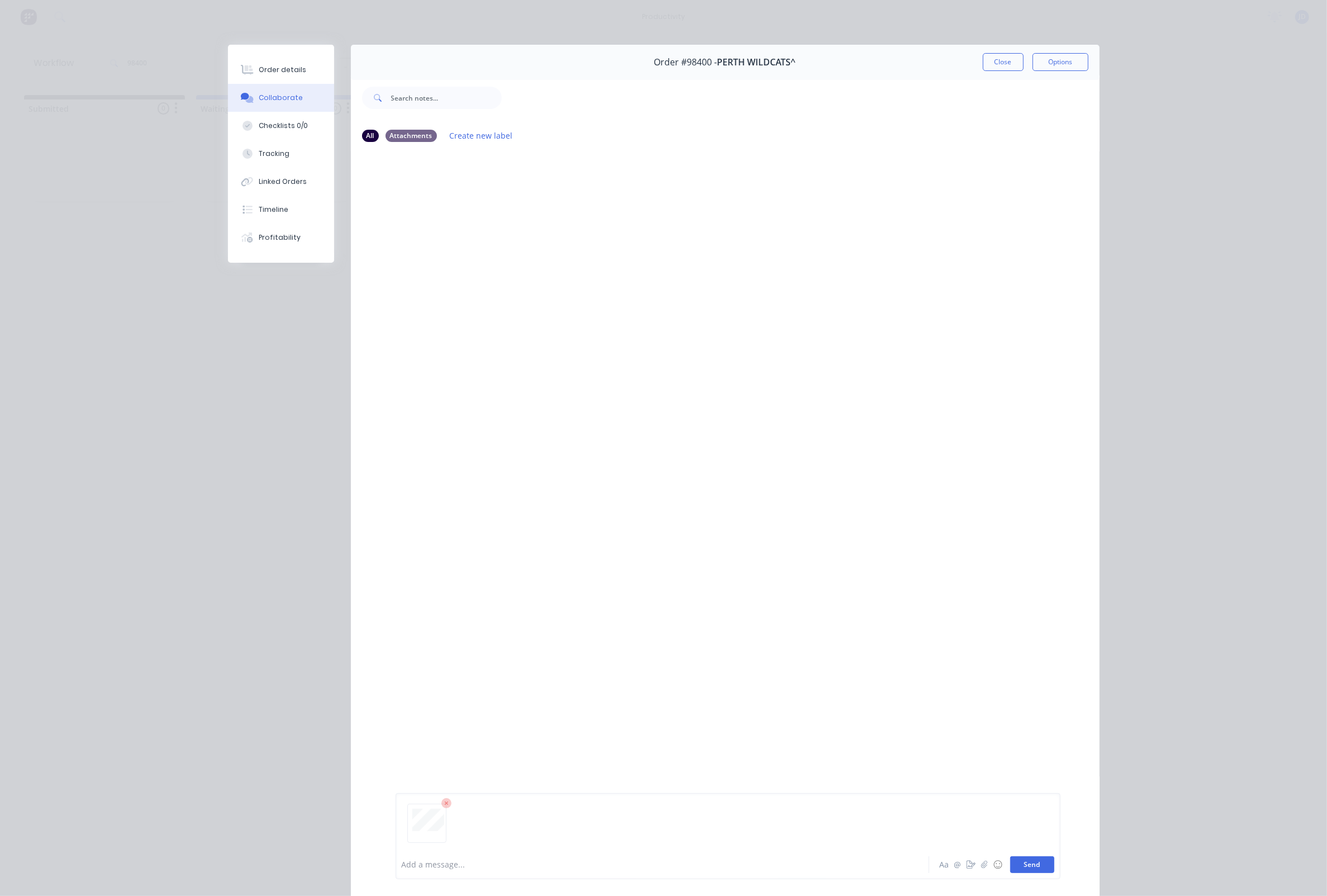
click at [1032, 867] on button "Send" at bounding box center [1032, 864] width 44 height 17
drag, startPoint x: 986, startPoint y: 62, endPoint x: 968, endPoint y: 62, distance: 18.0
click at [986, 62] on button "Close" at bounding box center [1003, 62] width 41 height 18
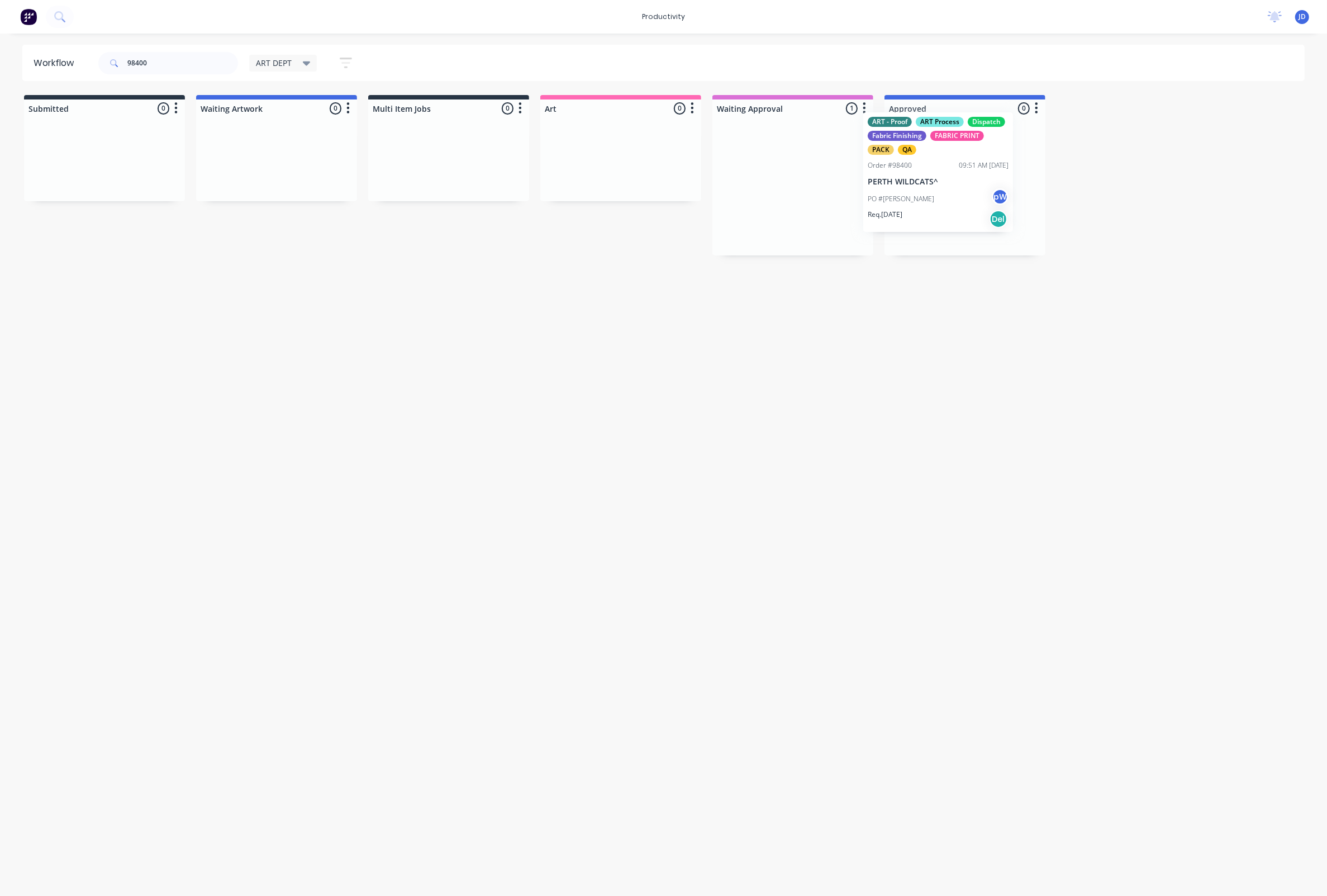
drag, startPoint x: 828, startPoint y: 224, endPoint x: 945, endPoint y: 212, distance: 117.6
drag, startPoint x: 158, startPoint y: 61, endPoint x: 143, endPoint y: 60, distance: 15.0
click at [148, 60] on input "98400" at bounding box center [183, 63] width 111 height 22
drag, startPoint x: 128, startPoint y: 60, endPoint x: 120, endPoint y: 58, distance: 8.2
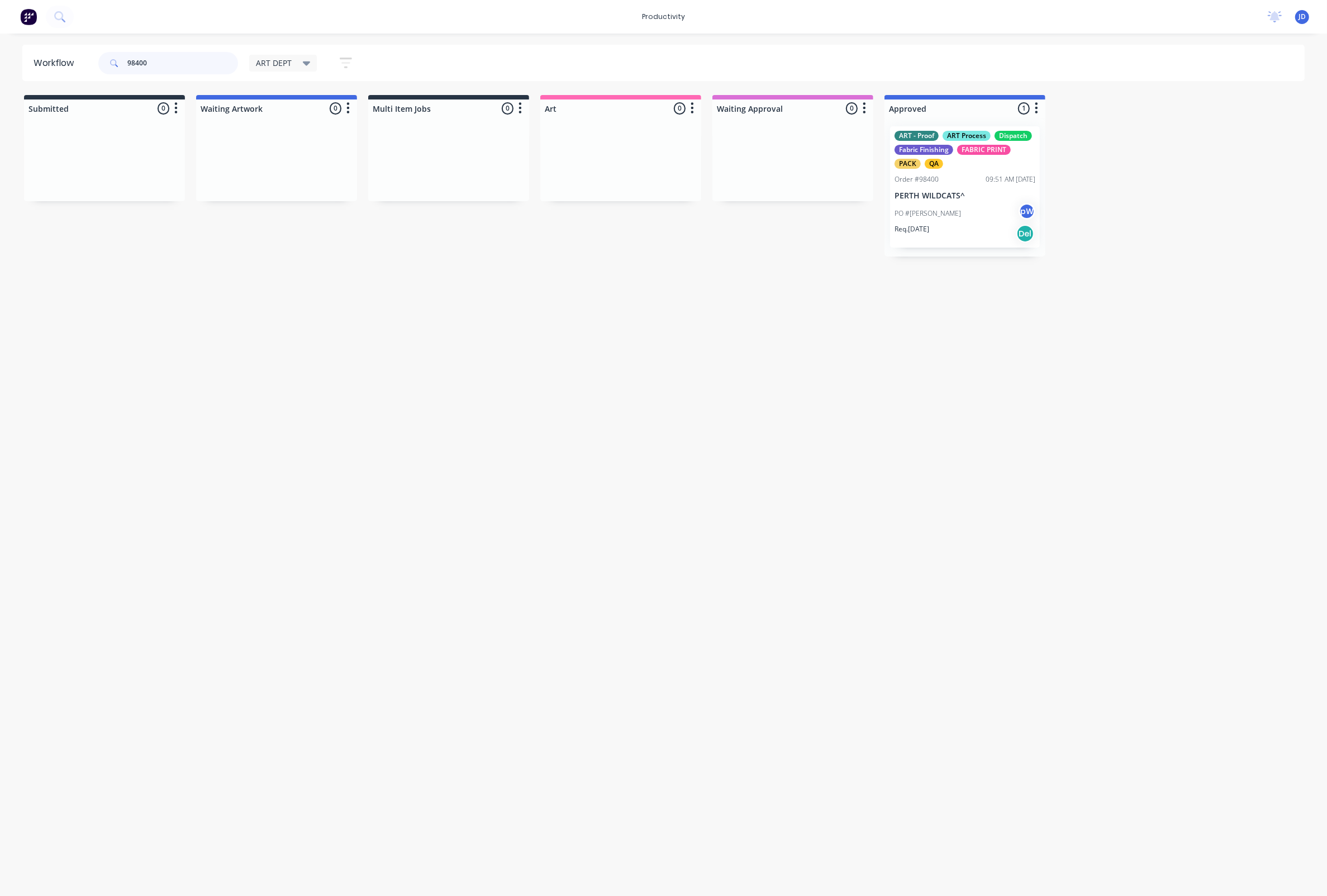
click at [120, 58] on div "98400" at bounding box center [168, 63] width 140 height 22
type input "98412"
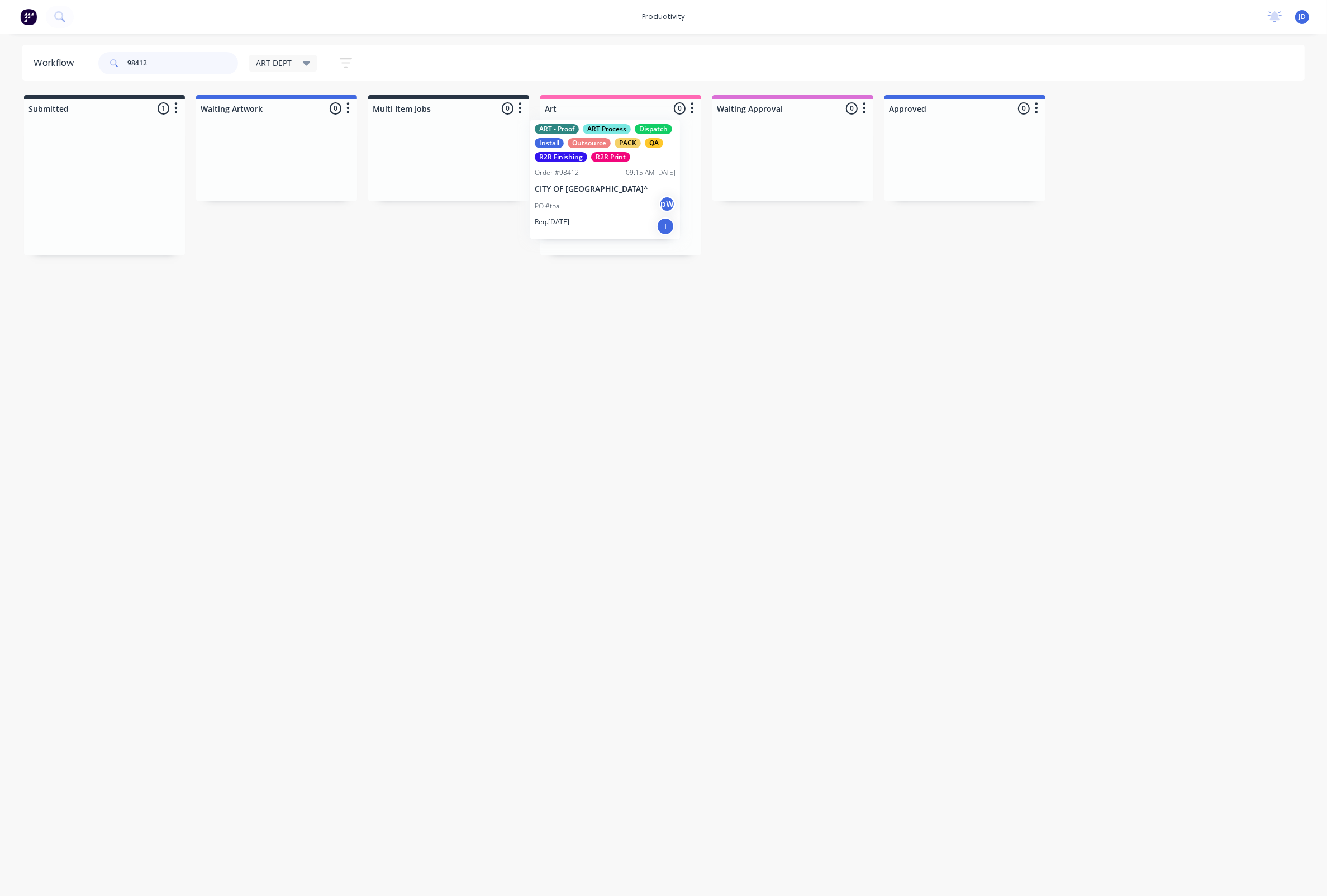
drag, startPoint x: 147, startPoint y: 178, endPoint x: 646, endPoint y: 176, distance: 499.0
click at [643, 185] on div at bounding box center [621, 186] width 161 height 138
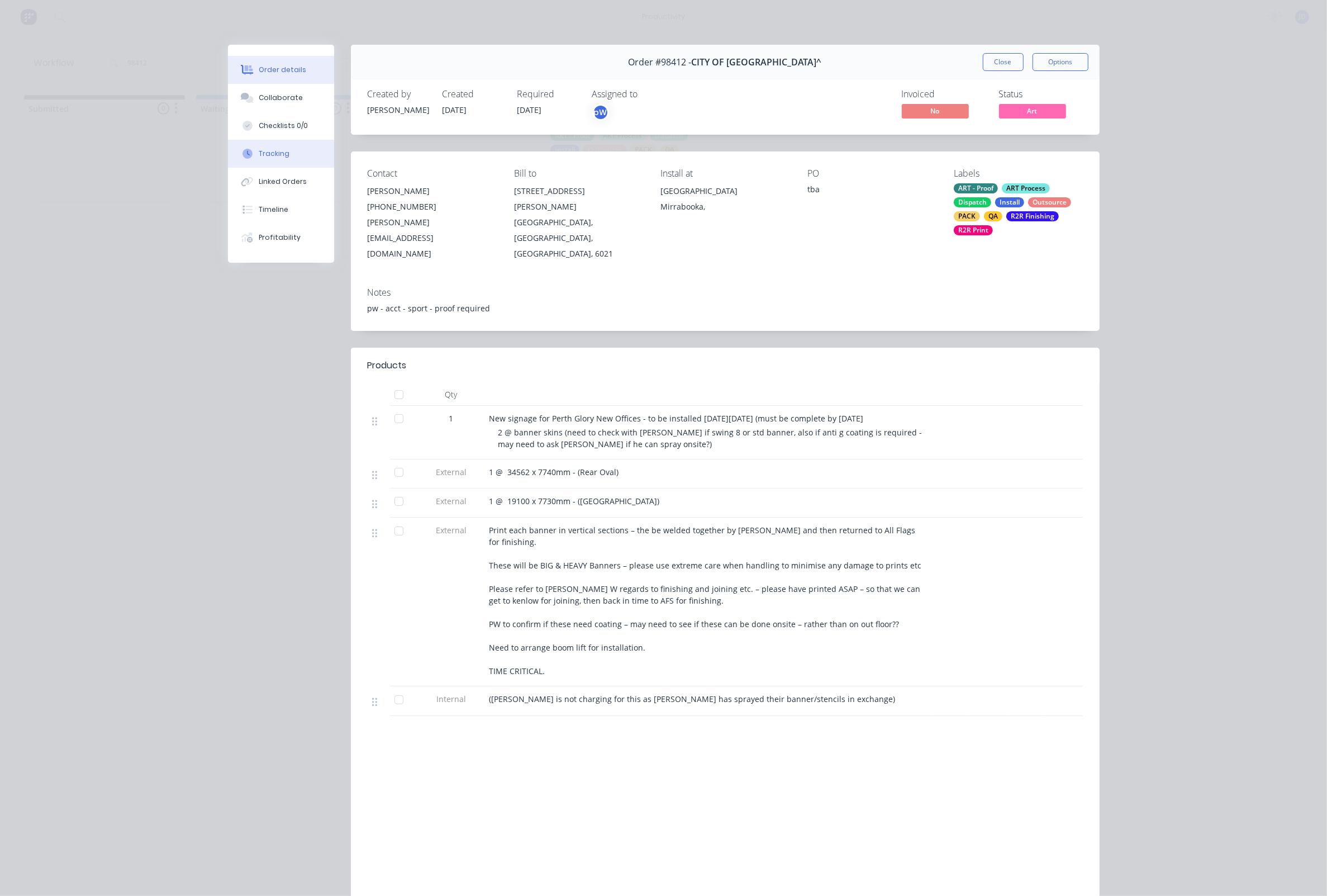
click at [276, 159] on div "Tracking" at bounding box center [274, 153] width 31 height 10
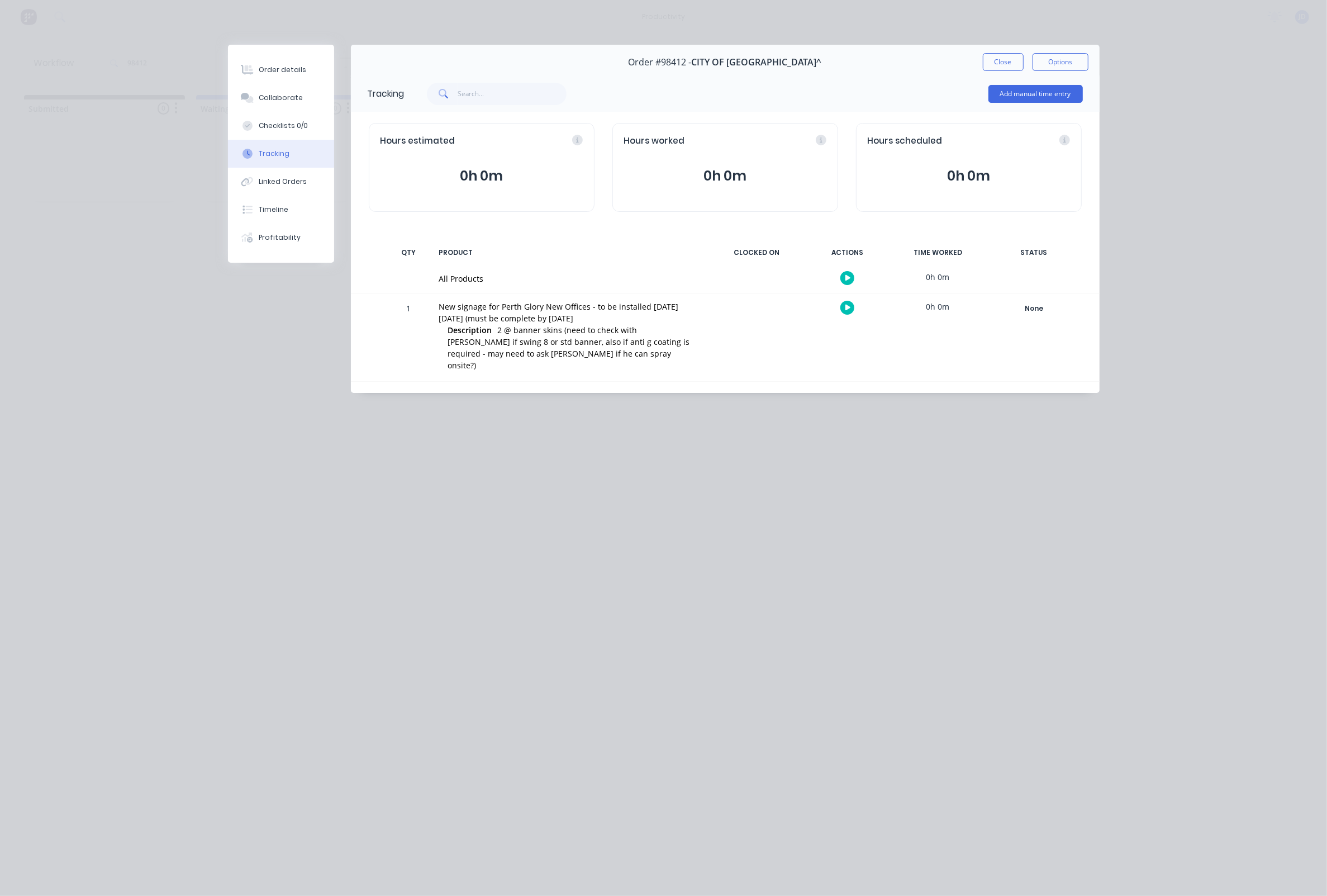
click at [854, 306] on div at bounding box center [848, 307] width 84 height 28
click at [851, 306] on button "button" at bounding box center [847, 307] width 14 height 14
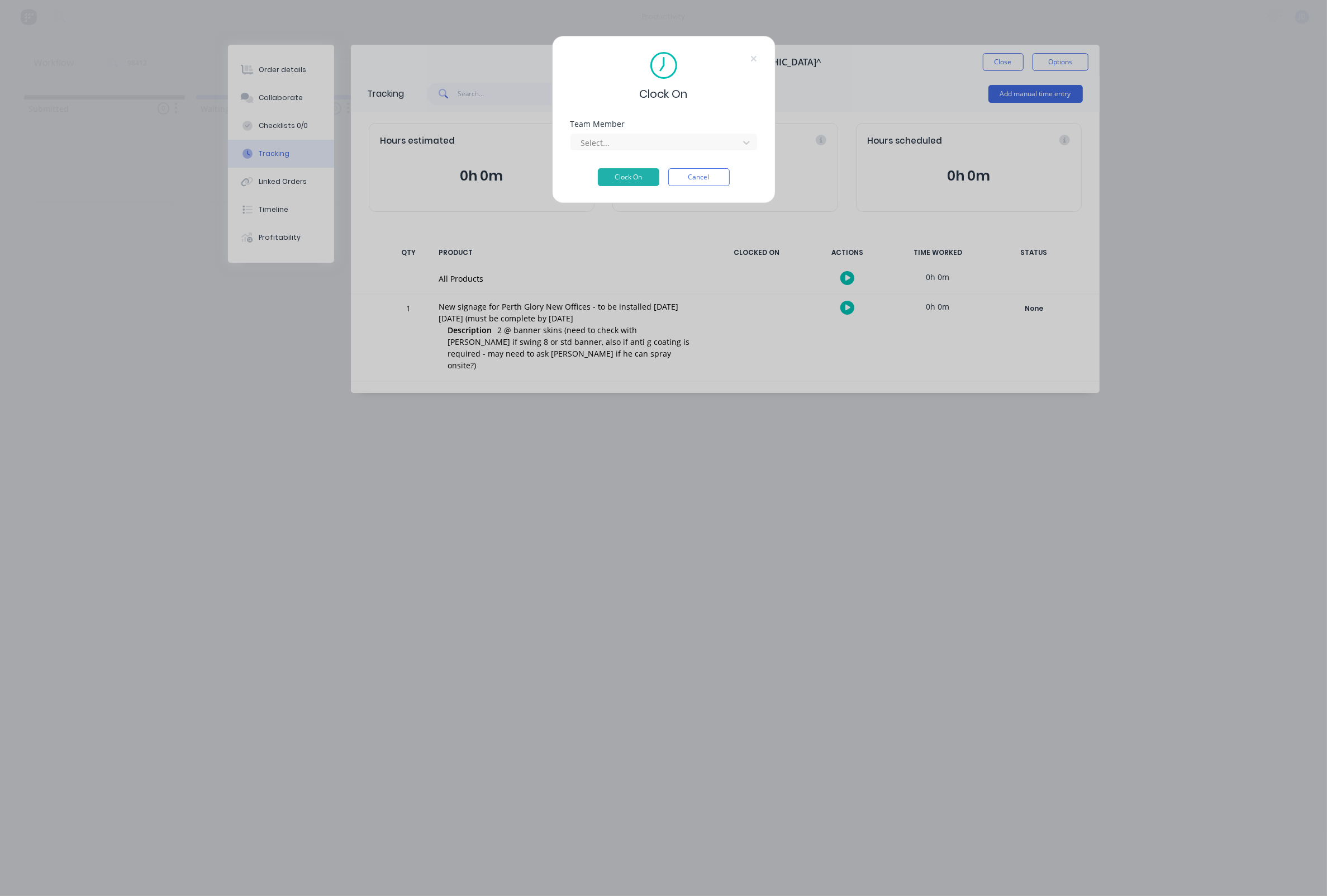
click at [642, 136] on div "Select..." at bounding box center [663, 140] width 186 height 19
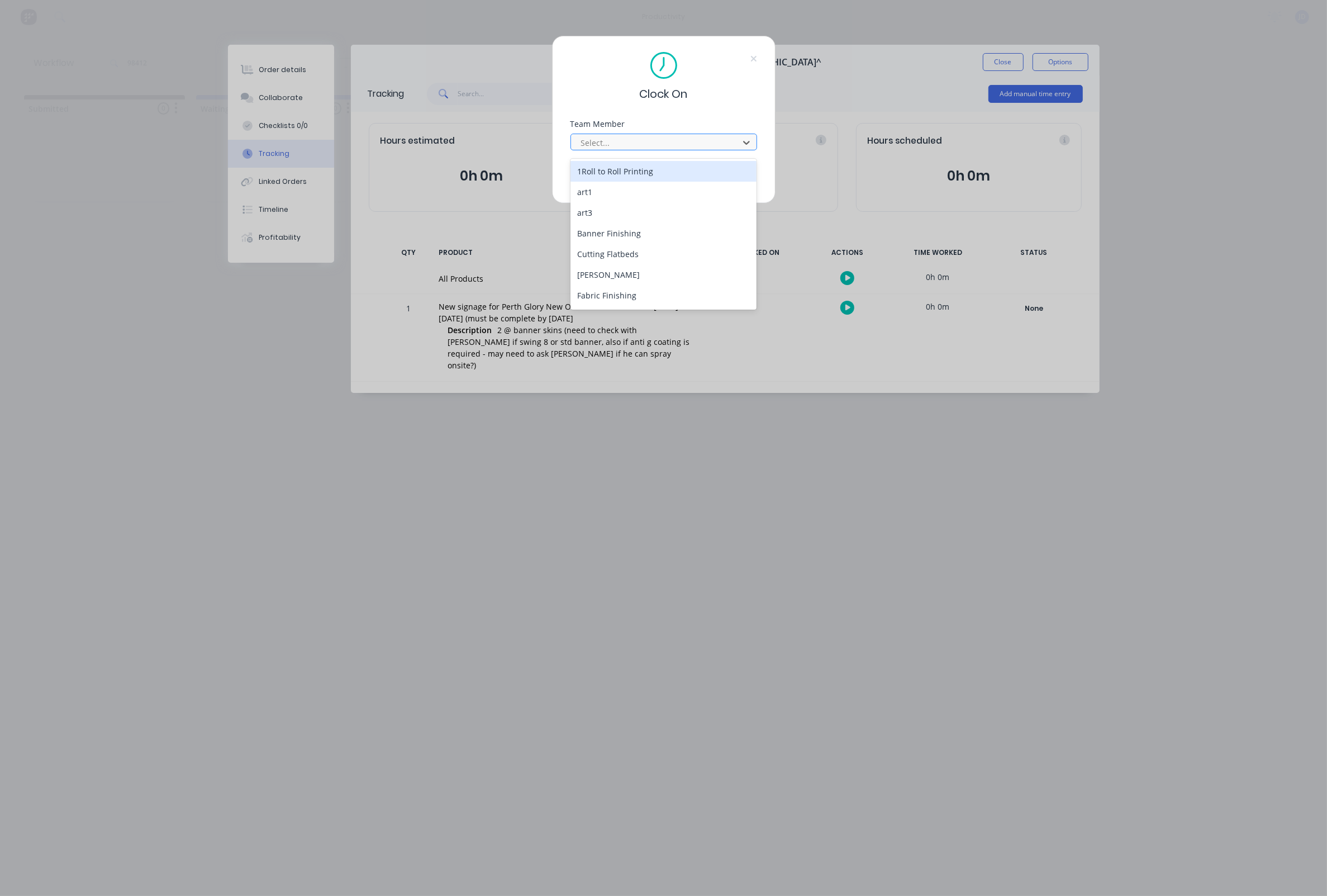
click at [643, 143] on div at bounding box center [657, 143] width 153 height 14
click at [601, 243] on div "[PERSON_NAME]" at bounding box center [663, 249] width 186 height 21
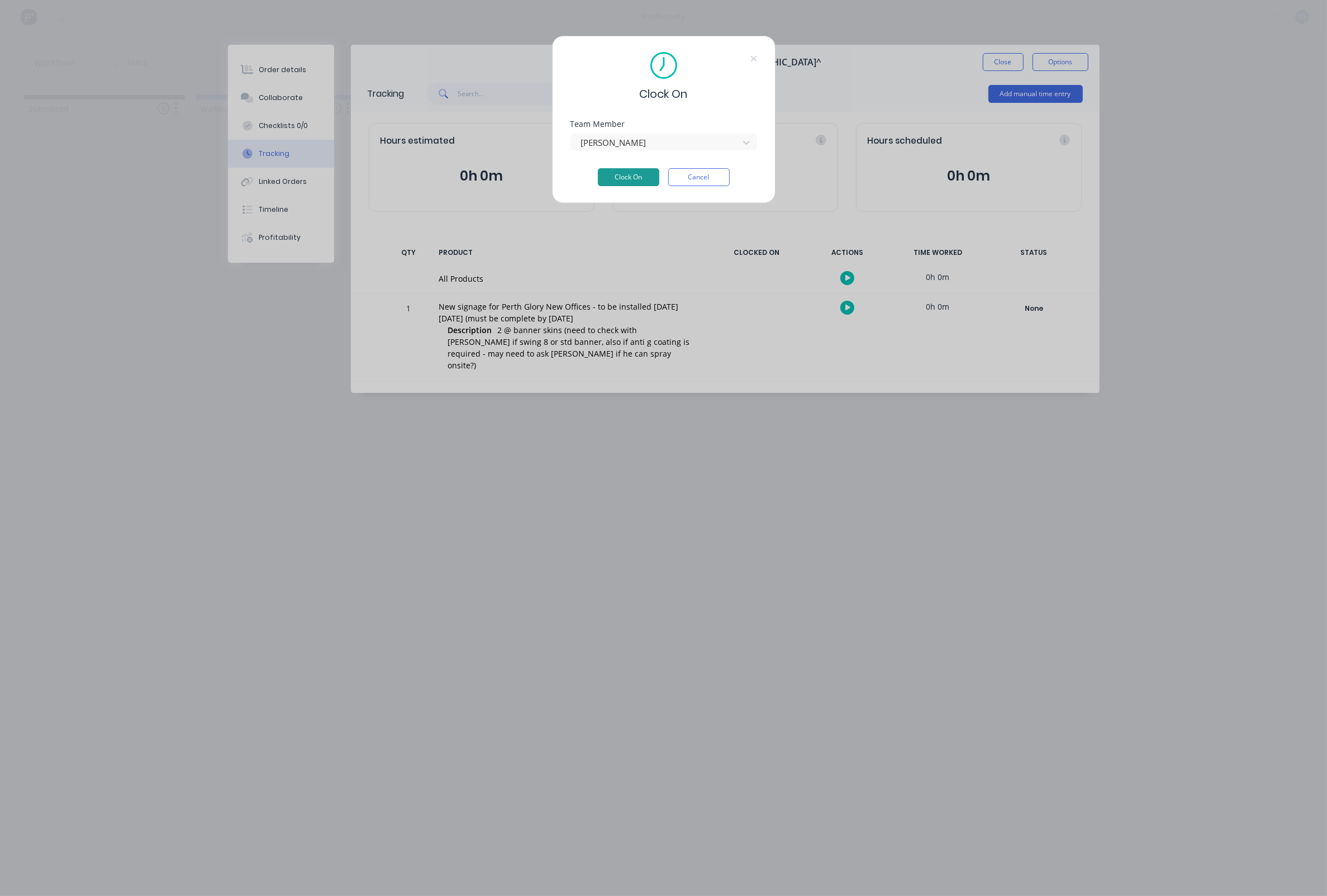
click at [609, 175] on button "Clock On" at bounding box center [629, 177] width 62 height 18
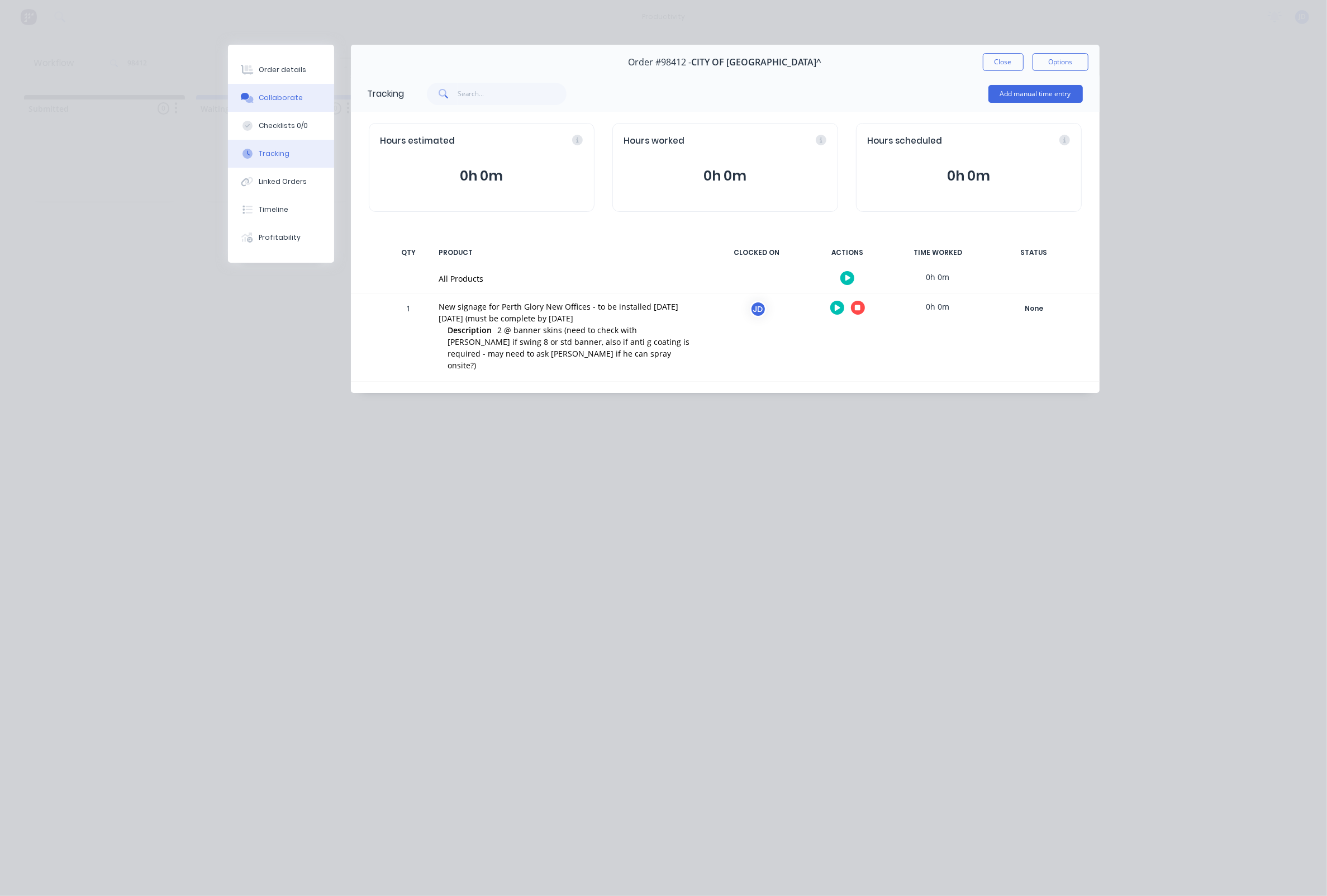
click at [263, 89] on button "Collaborate" at bounding box center [281, 98] width 106 height 28
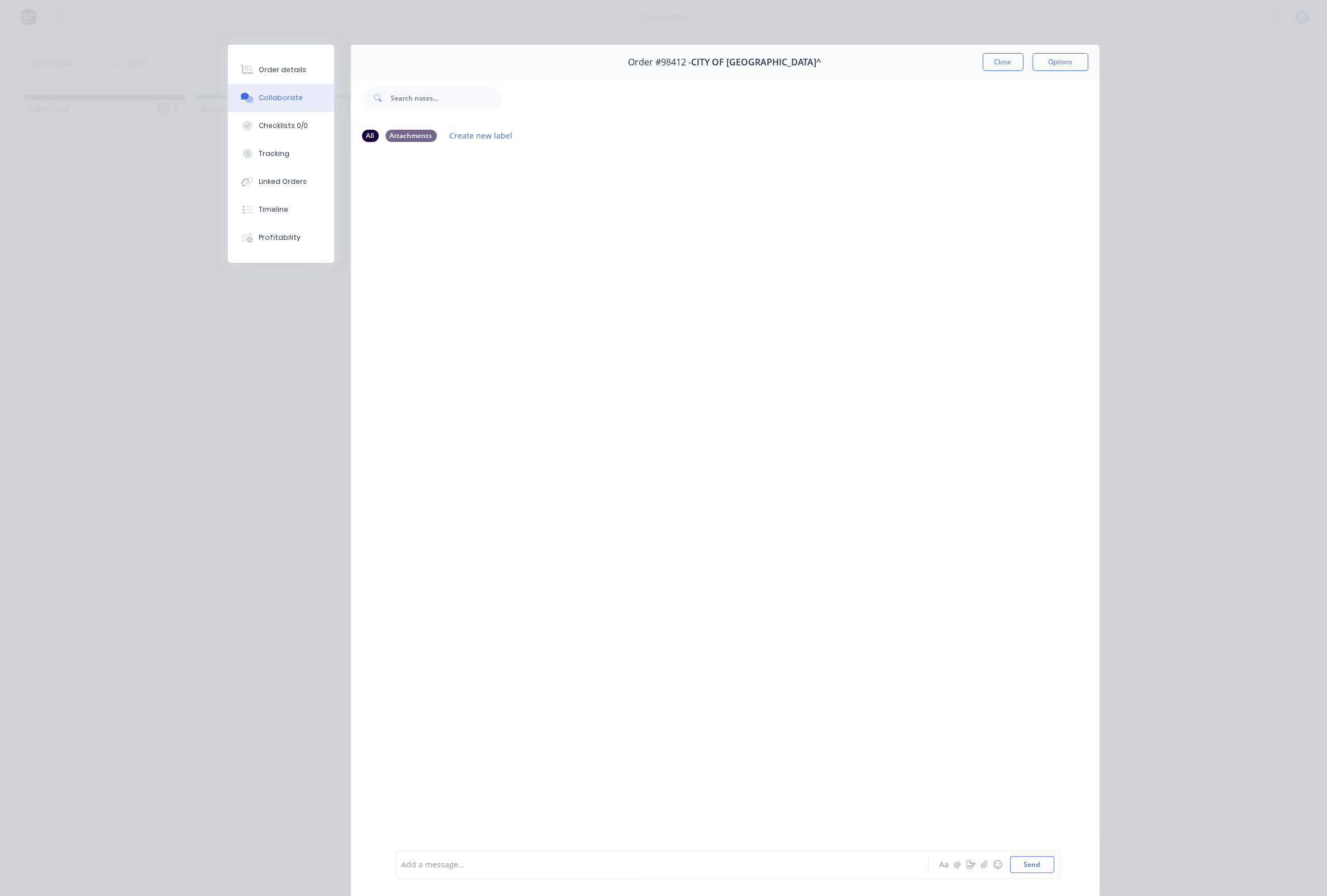
click at [437, 866] on div at bounding box center [647, 865] width 489 height 12
click at [280, 140] on button "Checklists 0/0" at bounding box center [281, 126] width 106 height 28
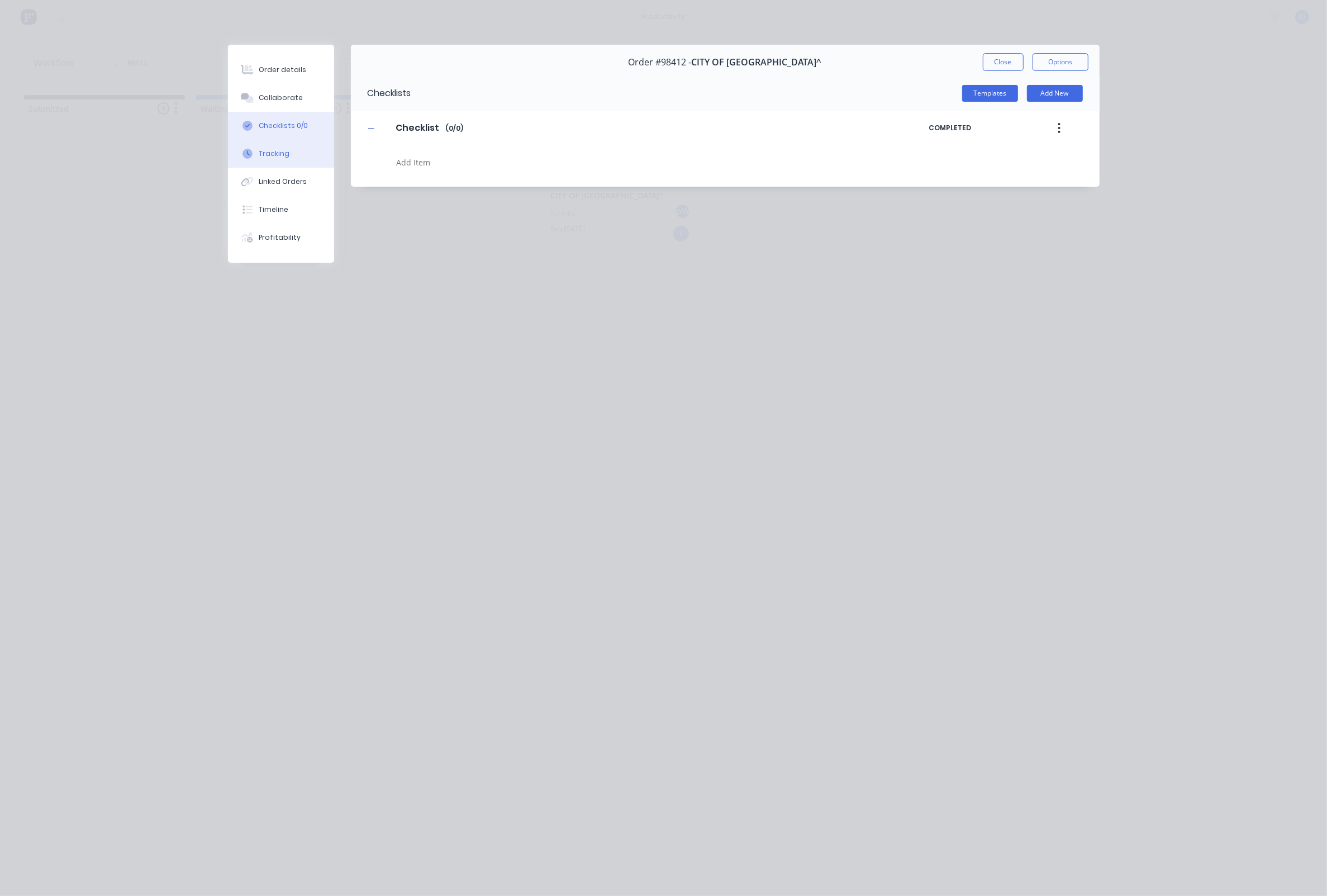
click at [237, 168] on button "Tracking" at bounding box center [281, 154] width 106 height 28
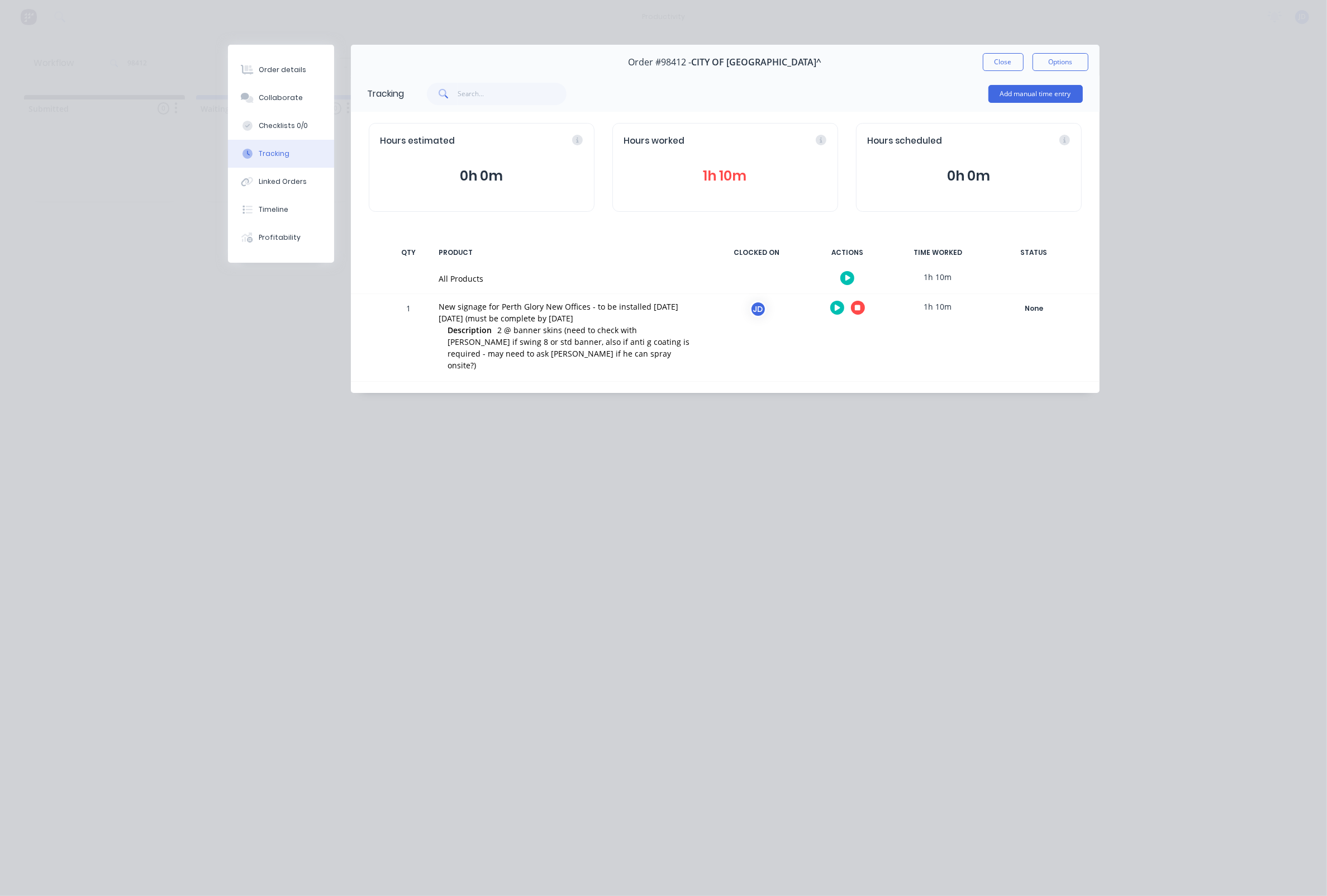
click at [855, 310] on icon "button" at bounding box center [858, 308] width 6 height 6
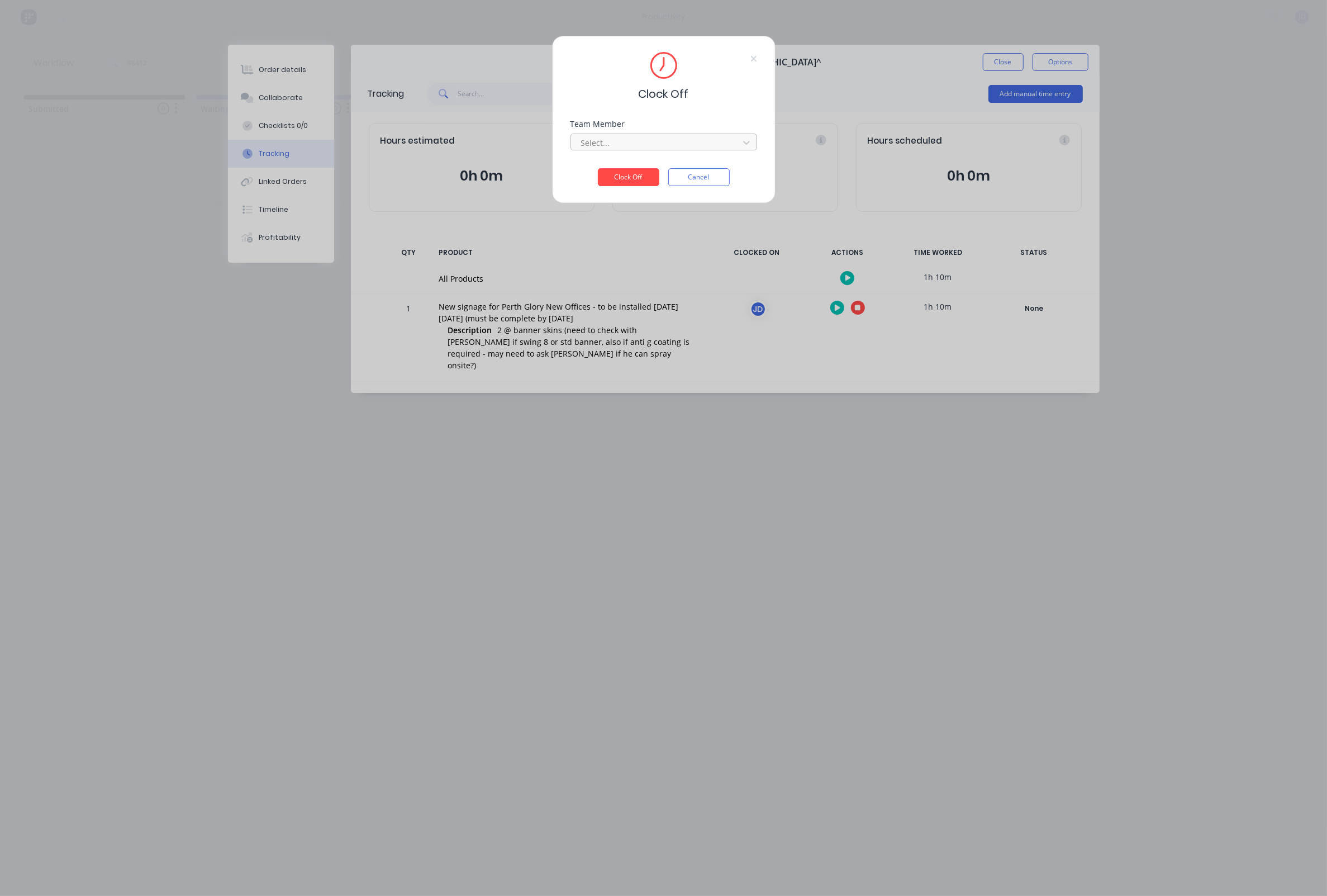
click at [632, 148] on div at bounding box center [657, 143] width 153 height 14
click at [597, 173] on div "[PERSON_NAME]" at bounding box center [663, 171] width 186 height 21
click at [609, 182] on button "Clock Off" at bounding box center [629, 177] width 62 height 18
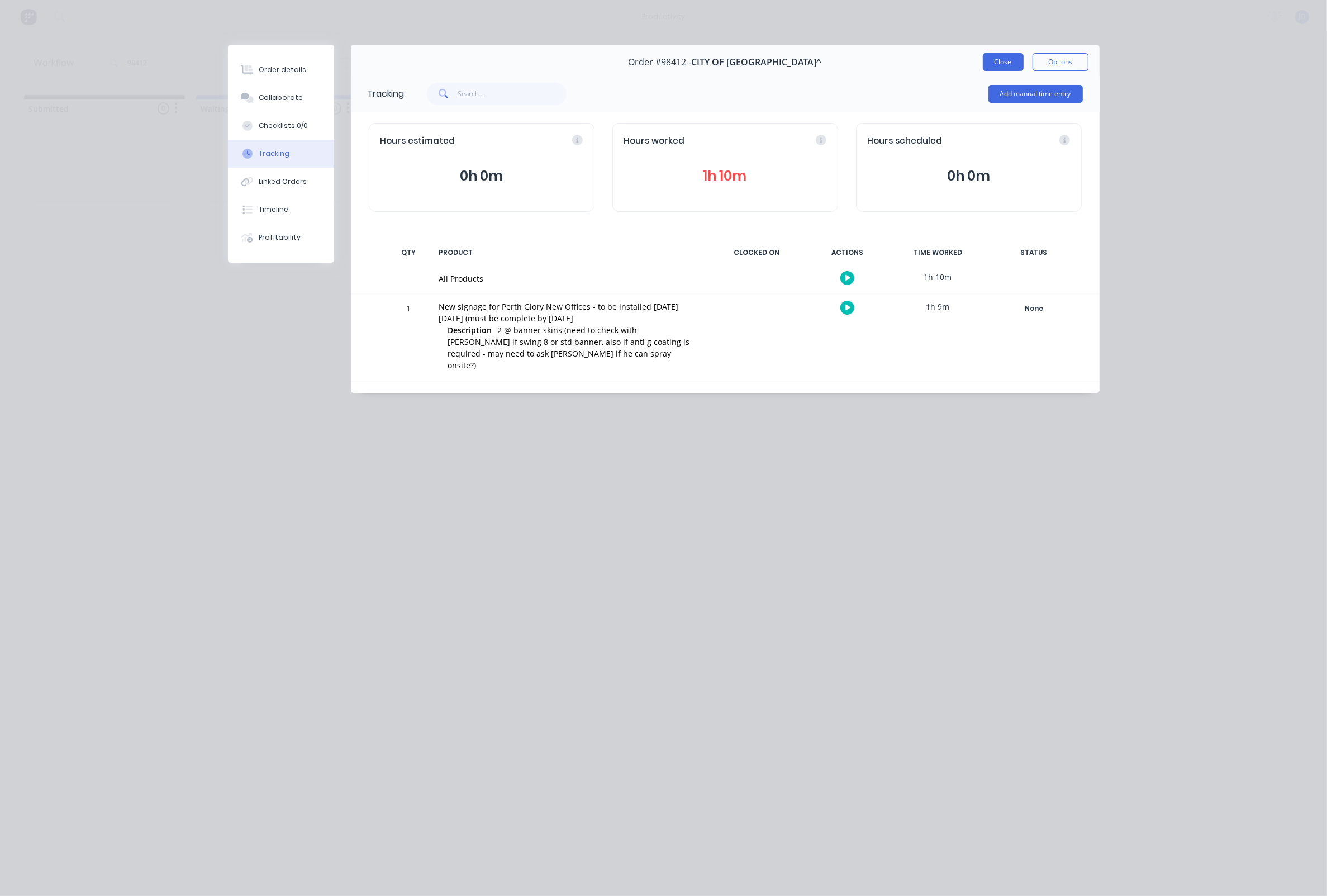
drag, startPoint x: 1024, startPoint y: 51, endPoint x: 1004, endPoint y: 63, distance: 23.3
click at [1020, 54] on div "Order #98412 - CITY OF STIRLING^ Close Options" at bounding box center [726, 62] width 749 height 35
drag, startPoint x: 1002, startPoint y: 64, endPoint x: 934, endPoint y: 84, distance: 70.9
click at [1002, 64] on button "Close" at bounding box center [1003, 62] width 41 height 18
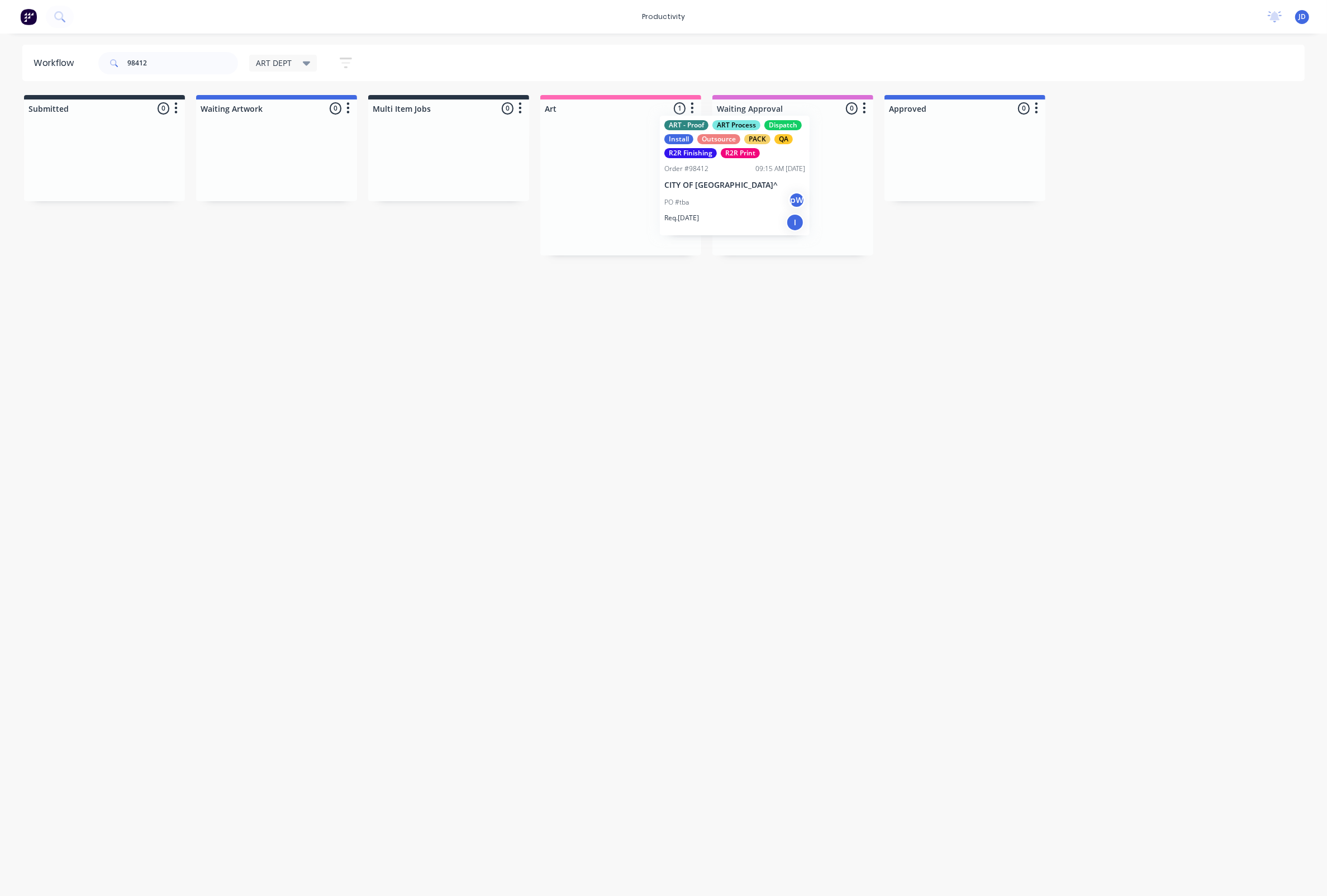
drag, startPoint x: 701, startPoint y: 209, endPoint x: 815, endPoint y: 199, distance: 114.4
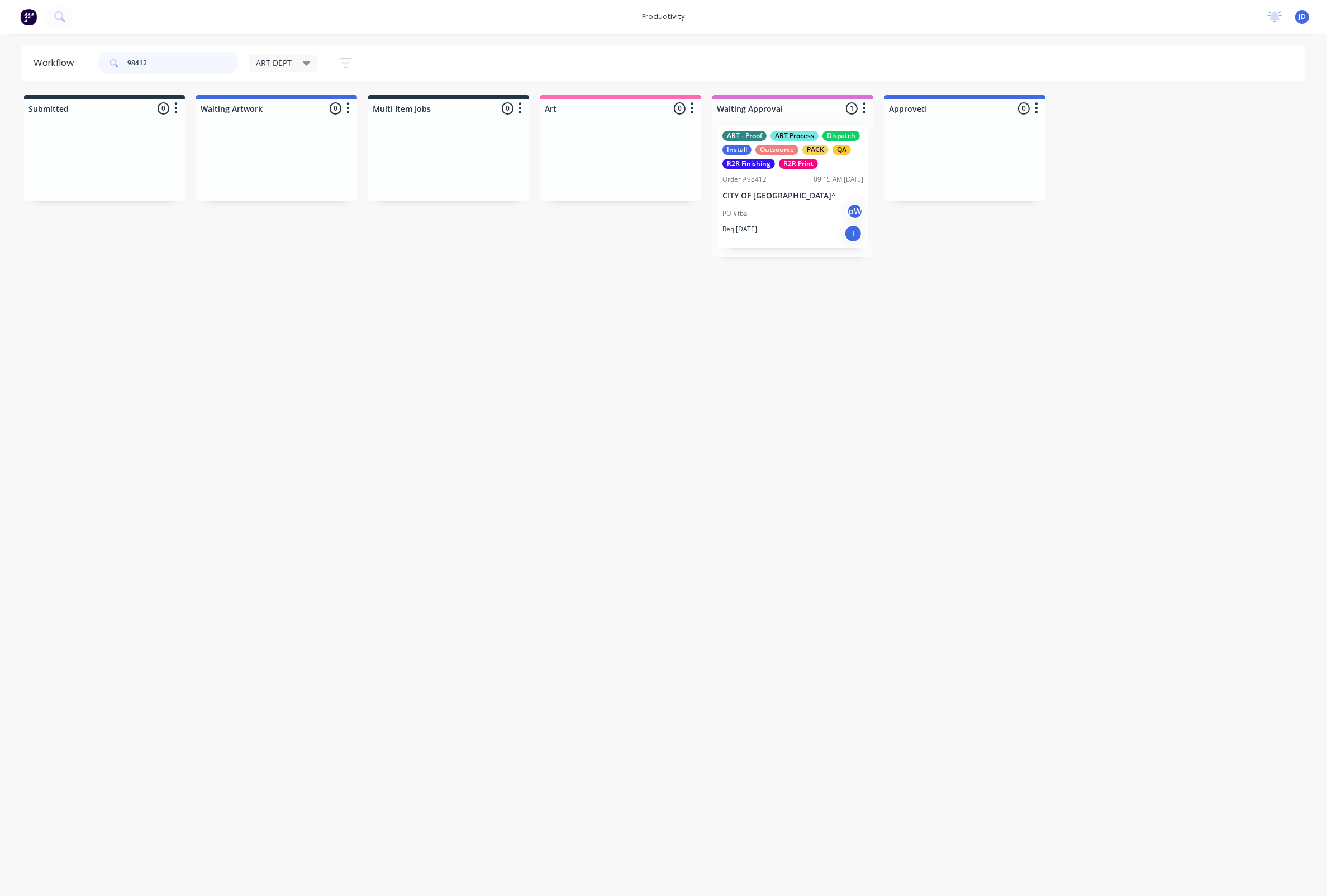
drag, startPoint x: 143, startPoint y: 60, endPoint x: 83, endPoint y: 54, distance: 60.3
click at [83, 54] on header "Workflow 98412 ART DEPT Save new view None edit ART DEPT (Default) edit Banner …" at bounding box center [664, 63] width 1283 height 36
type input "98411"
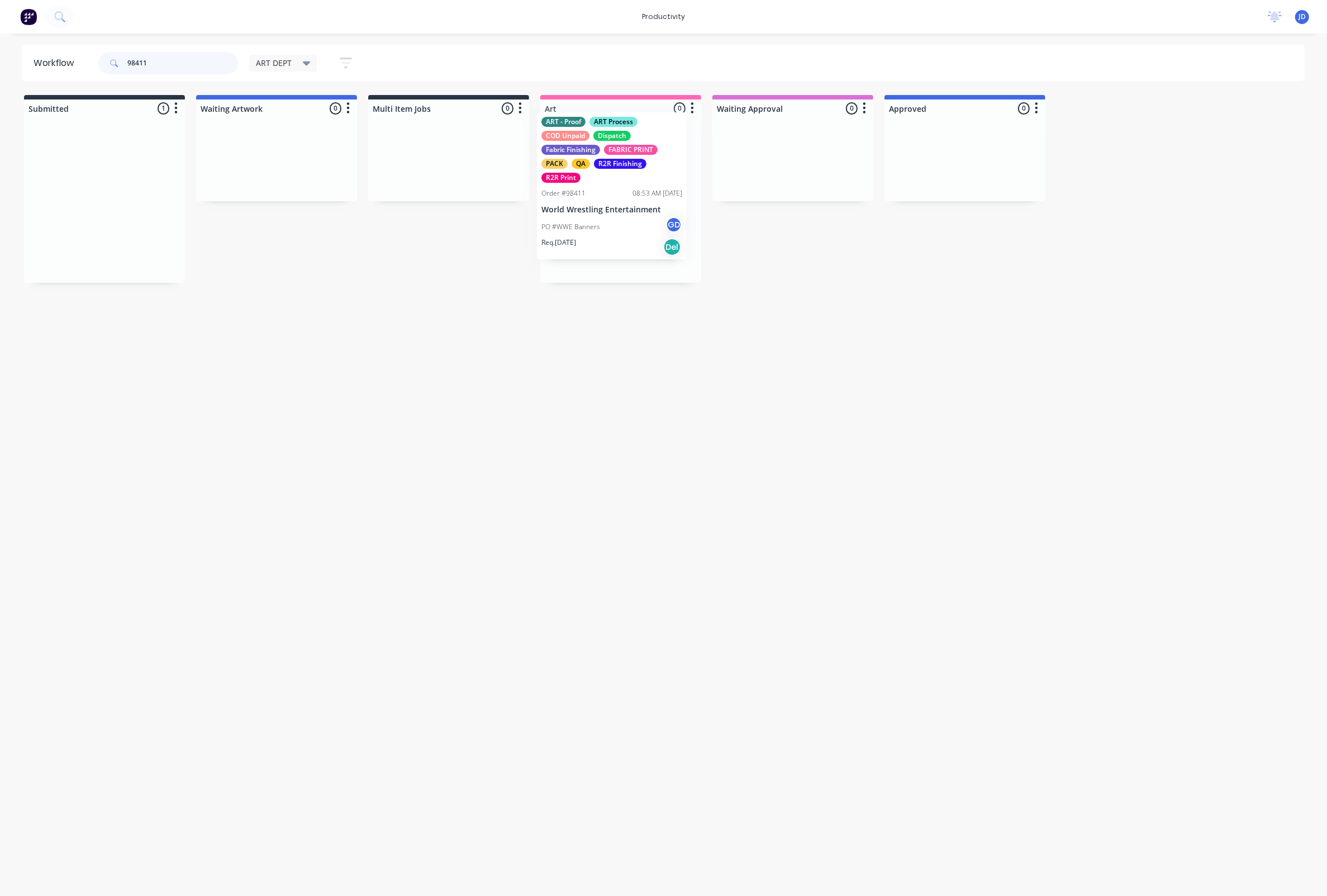
drag, startPoint x: 681, startPoint y: 186, endPoint x: 1094, endPoint y: 172, distance: 413.2
click at [611, 239] on div "PO #WWE Banners GD" at bounding box center [621, 242] width 141 height 21
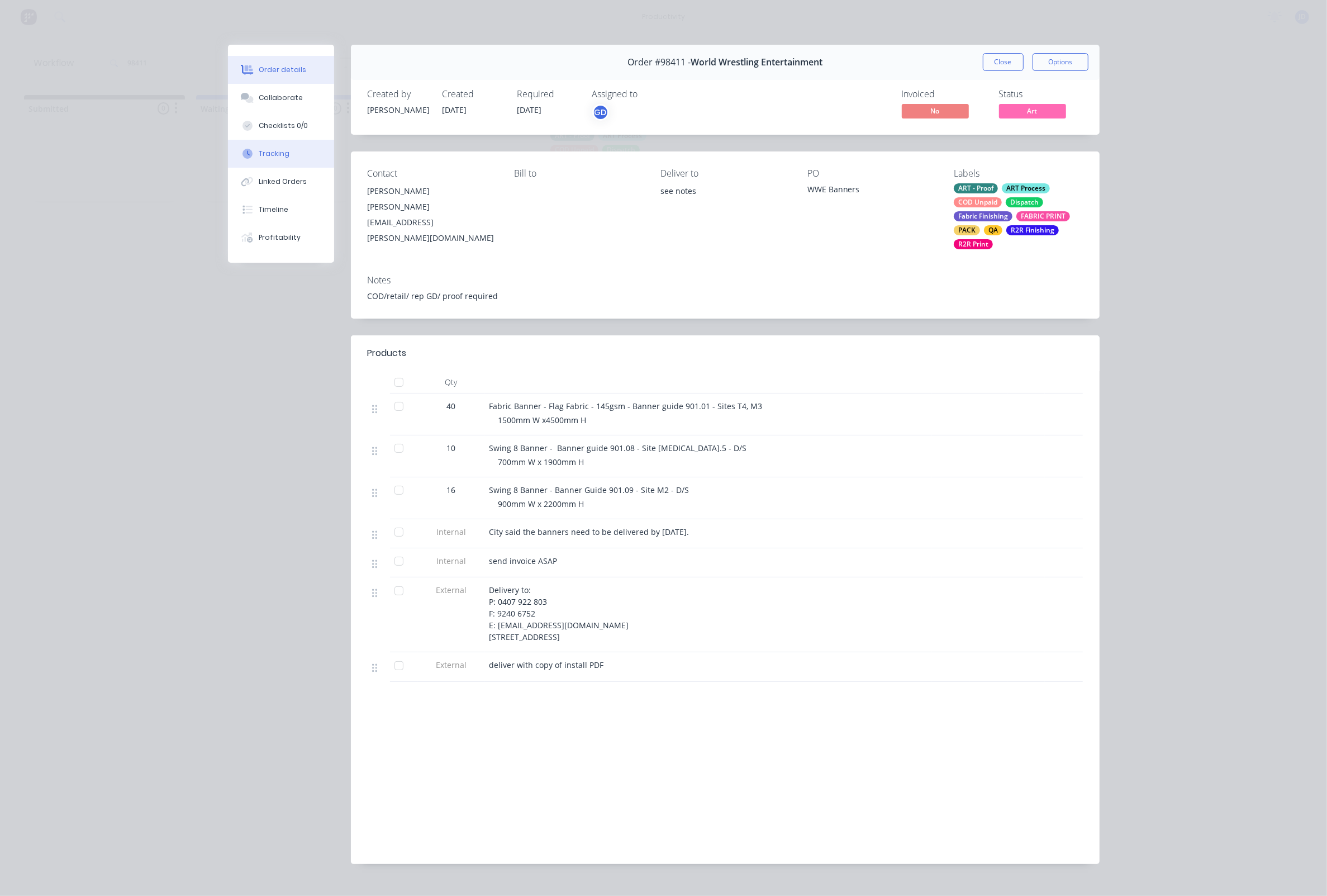
click at [282, 159] on div "Tracking" at bounding box center [274, 153] width 31 height 10
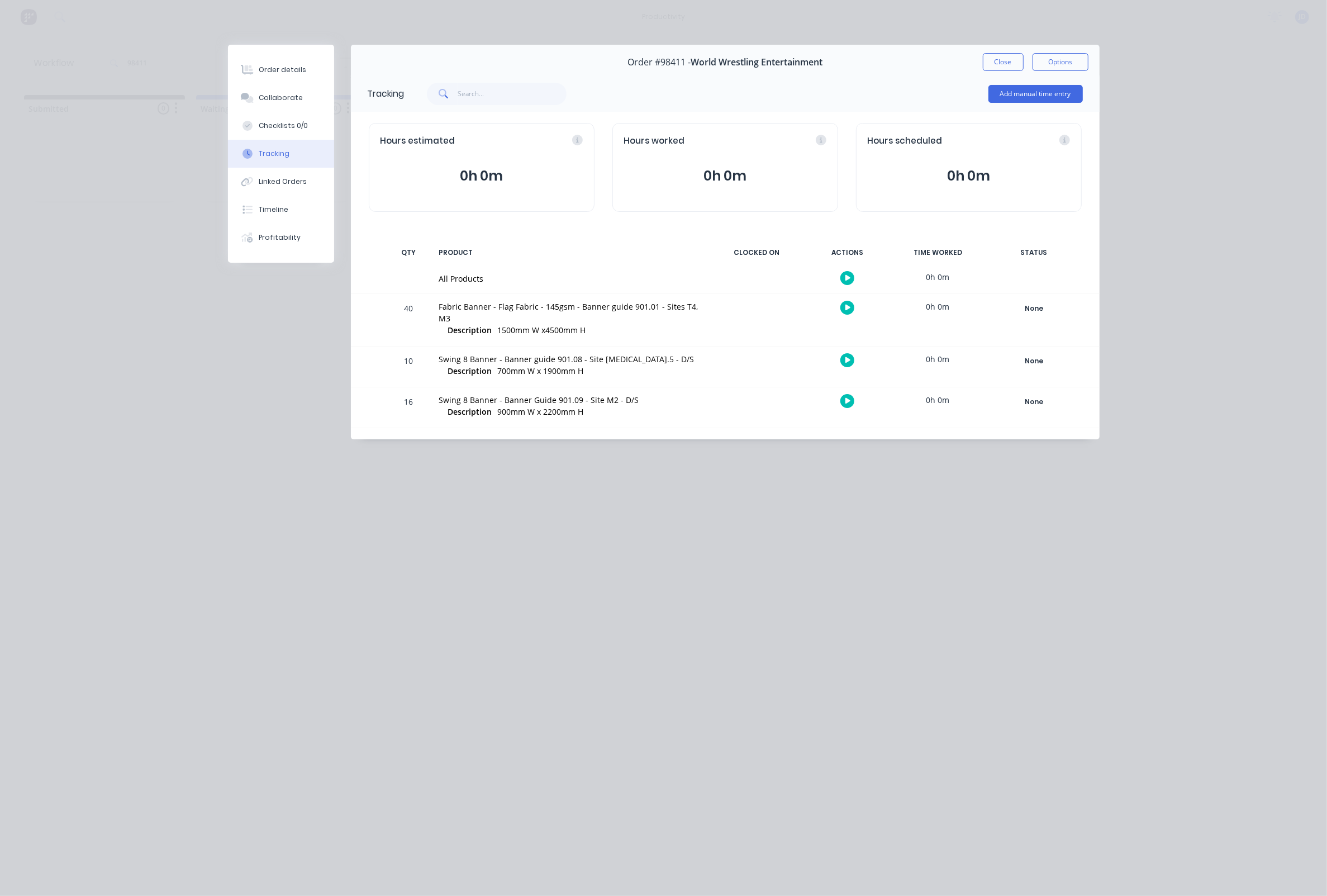
click at [847, 306] on icon "button" at bounding box center [848, 307] width 6 height 7
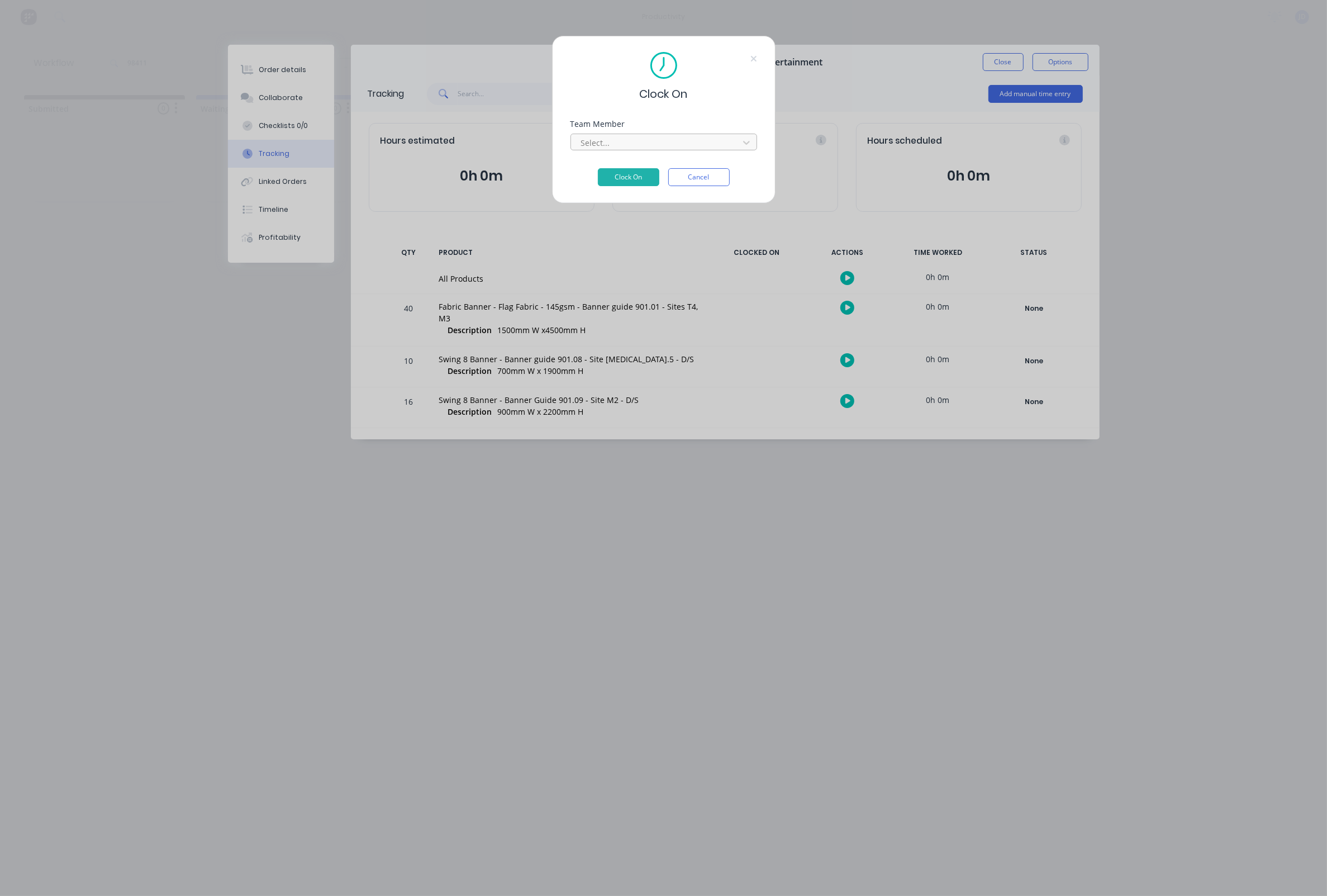
click at [601, 145] on div "Select..." at bounding box center [656, 143] width 151 height 12
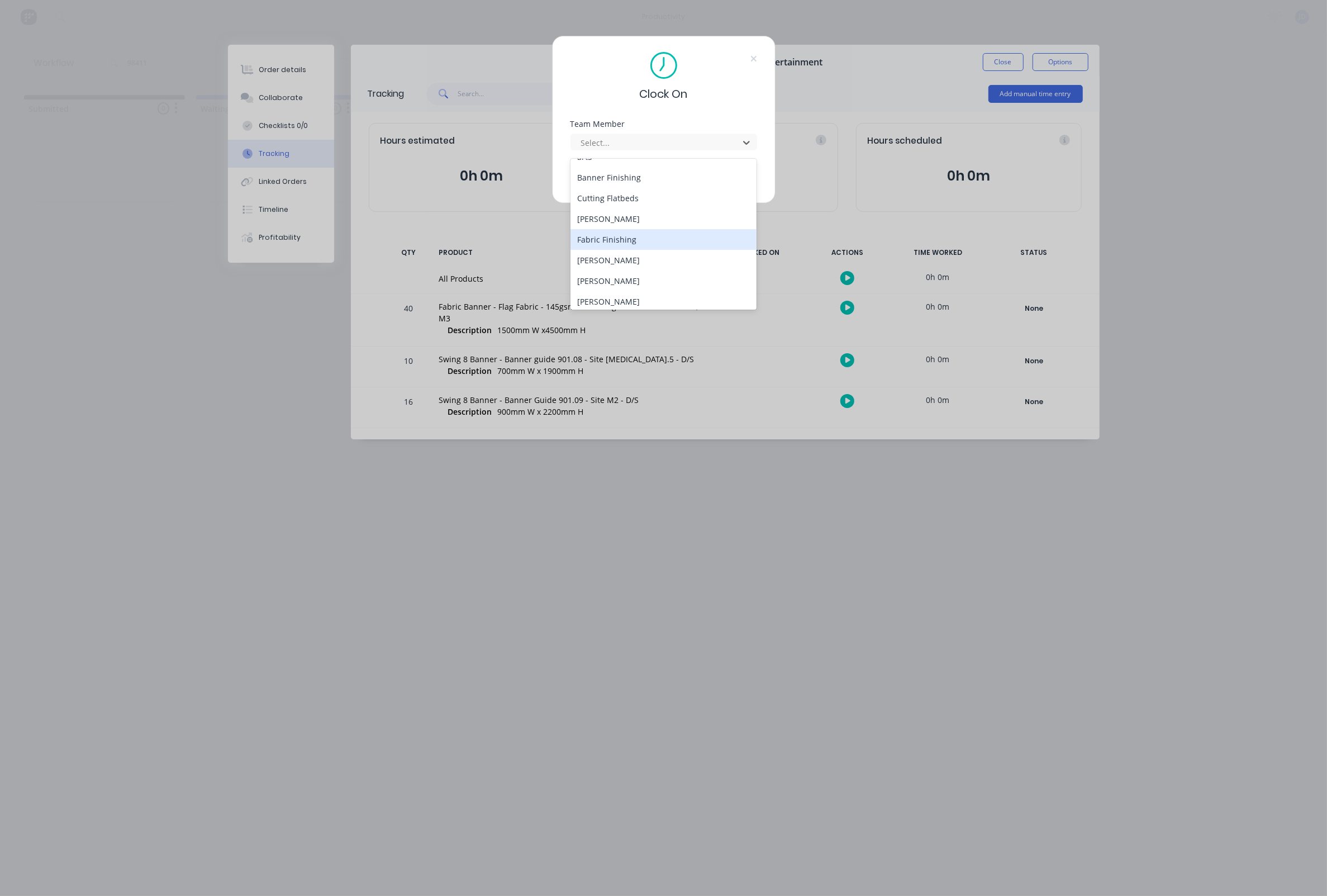
scroll to position [71, 0]
click at [594, 260] on div "[PERSON_NAME]" at bounding box center [663, 265] width 186 height 21
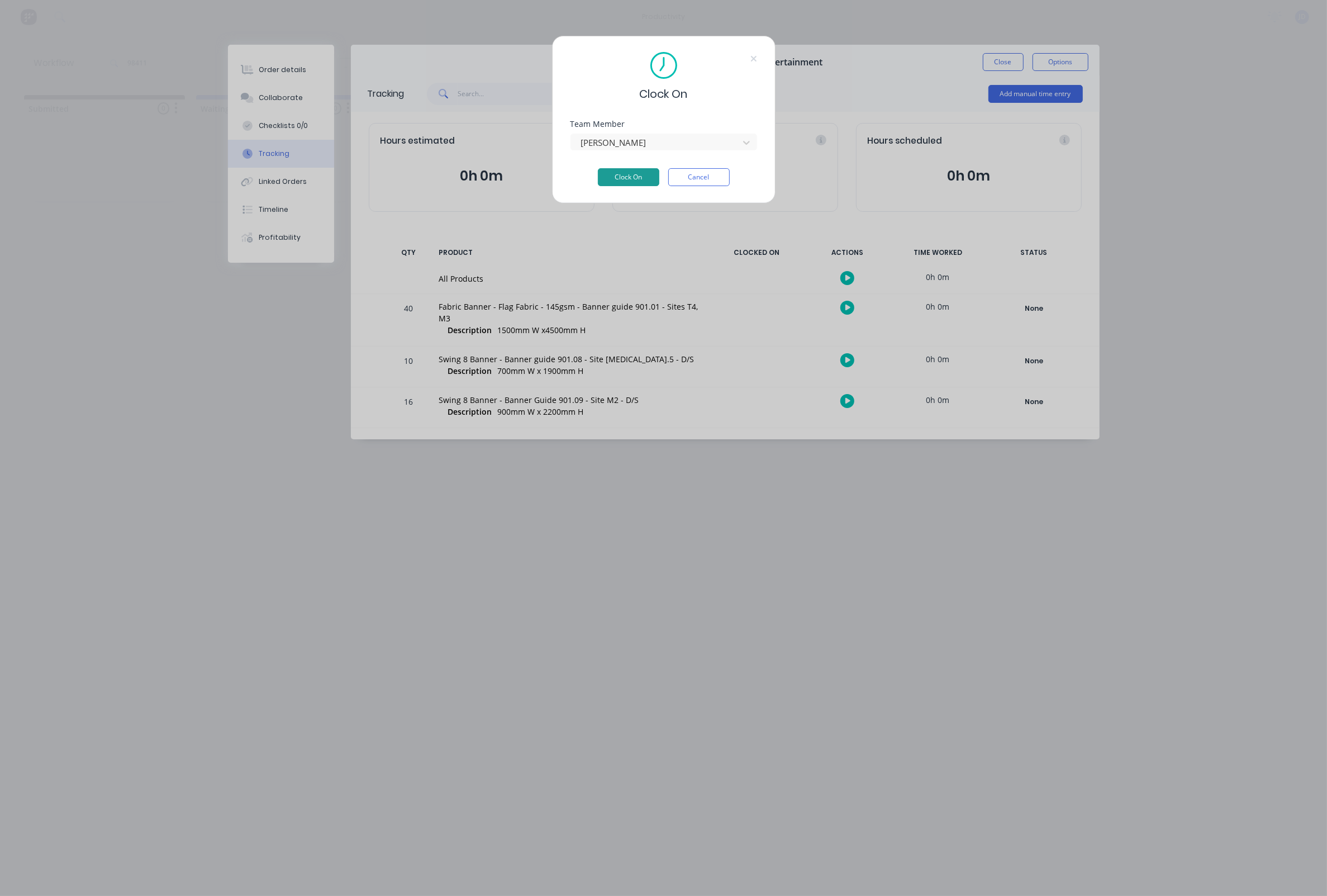
click at [616, 184] on button "Clock On" at bounding box center [629, 177] width 62 height 18
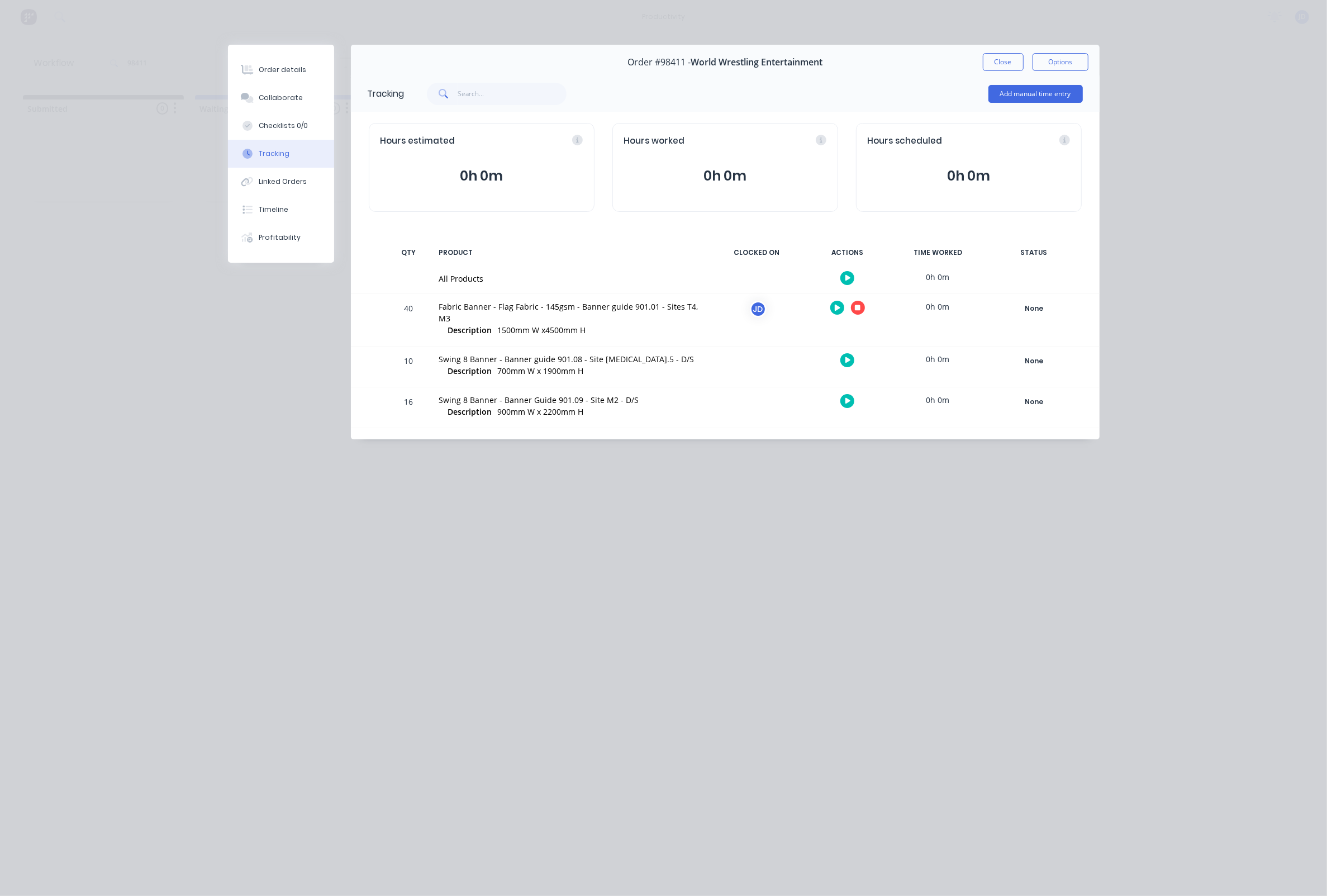
scroll to position [0, 1]
drag, startPoint x: 661, startPoint y: 274, endPoint x: 777, endPoint y: 306, distance: 120.3
click at [661, 274] on div "All Products" at bounding box center [570, 279] width 263 height 12
click at [855, 313] on button "button" at bounding box center [858, 307] width 14 height 14
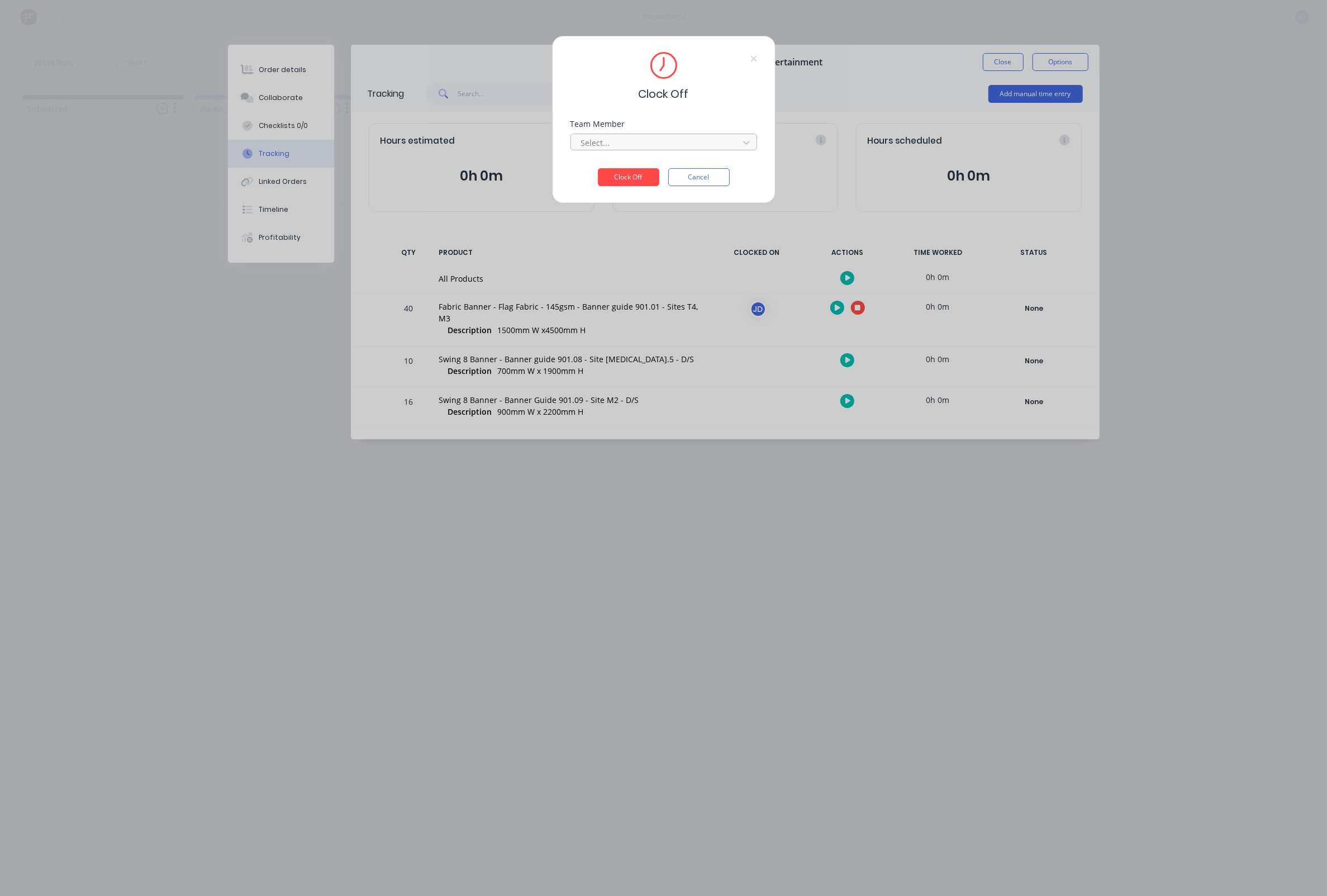
drag, startPoint x: 658, startPoint y: 142, endPoint x: 647, endPoint y: 152, distance: 14.9
click at [658, 142] on div at bounding box center [657, 143] width 153 height 14
click at [617, 174] on div "[PERSON_NAME]" at bounding box center [662, 171] width 186 height 21
click at [616, 182] on button "Clock Off" at bounding box center [629, 177] width 62 height 18
